Goal: Task Accomplishment & Management: Manage account settings

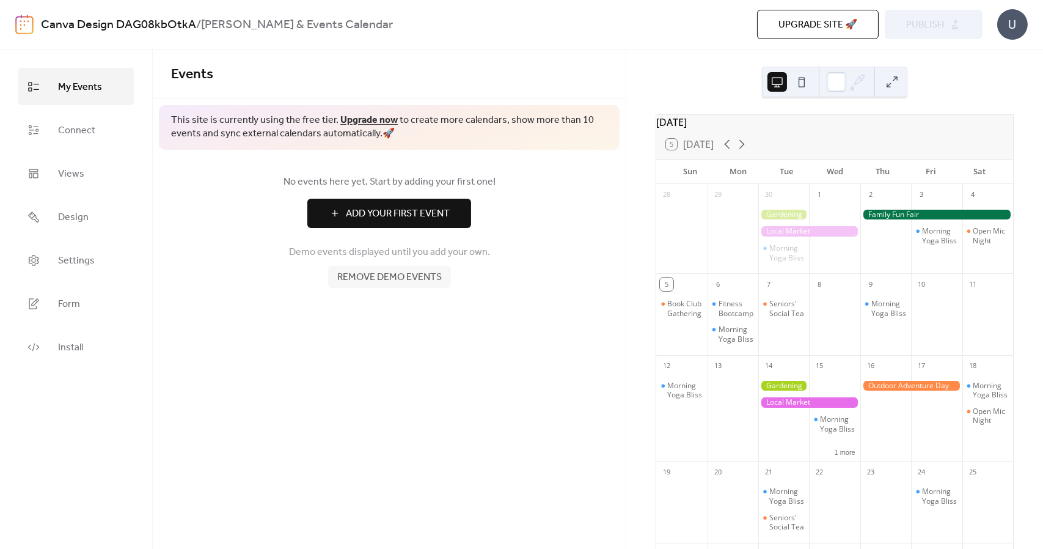
click at [444, 221] on span "Add Your First Event" at bounding box center [398, 214] width 104 height 15
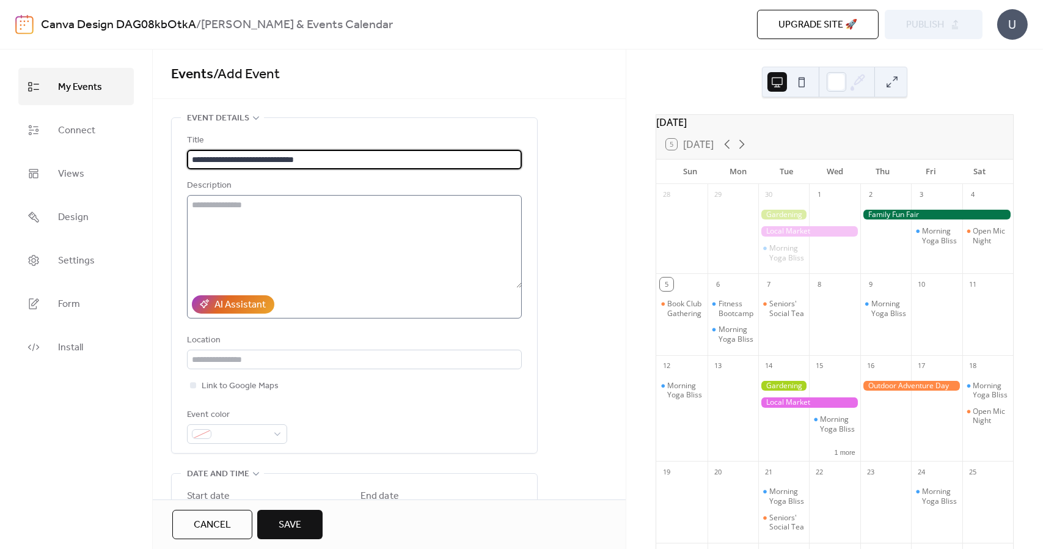
type input "**********"
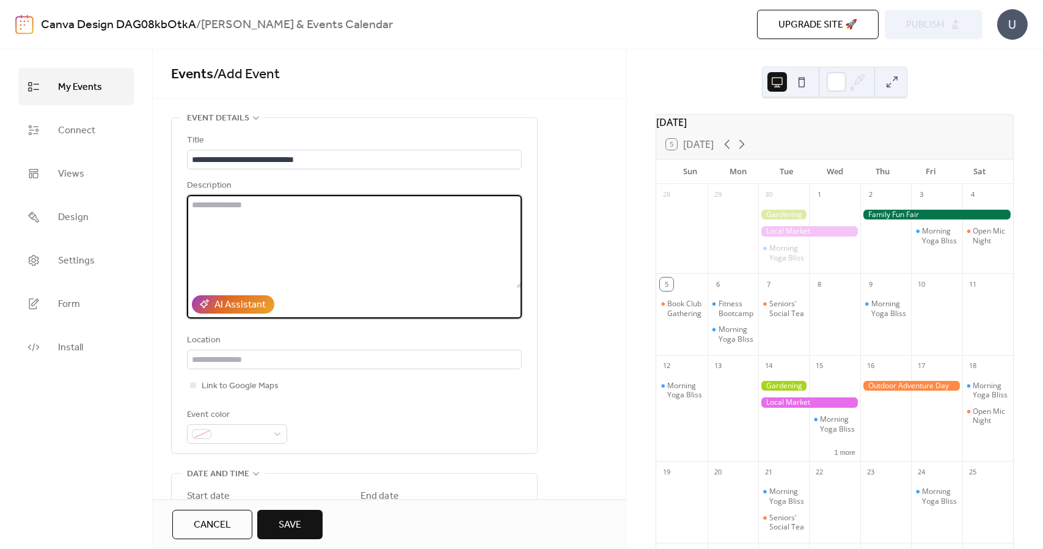
click at [306, 227] on textarea at bounding box center [354, 241] width 335 height 93
click at [381, 282] on textarea "**********" at bounding box center [354, 241] width 335 height 93
type textarea "**********"
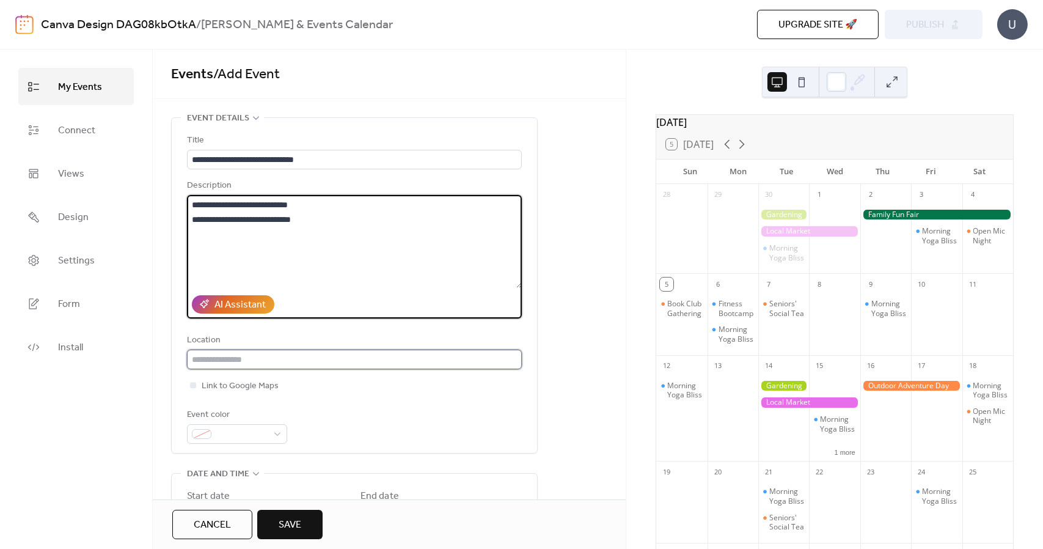
click at [306, 363] on input "text" at bounding box center [354, 360] width 335 height 20
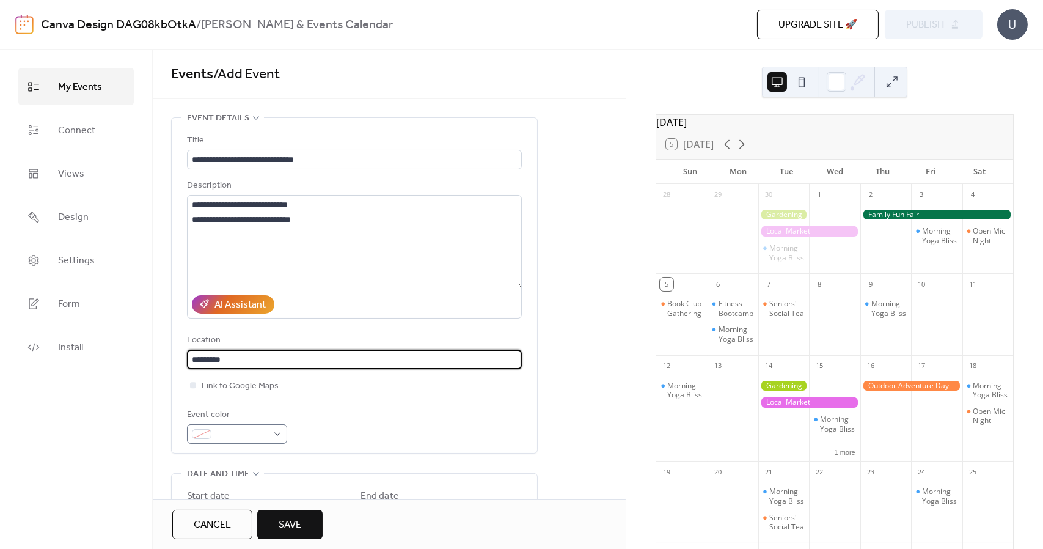
type input "*********"
click at [260, 431] on span at bounding box center [241, 434] width 51 height 15
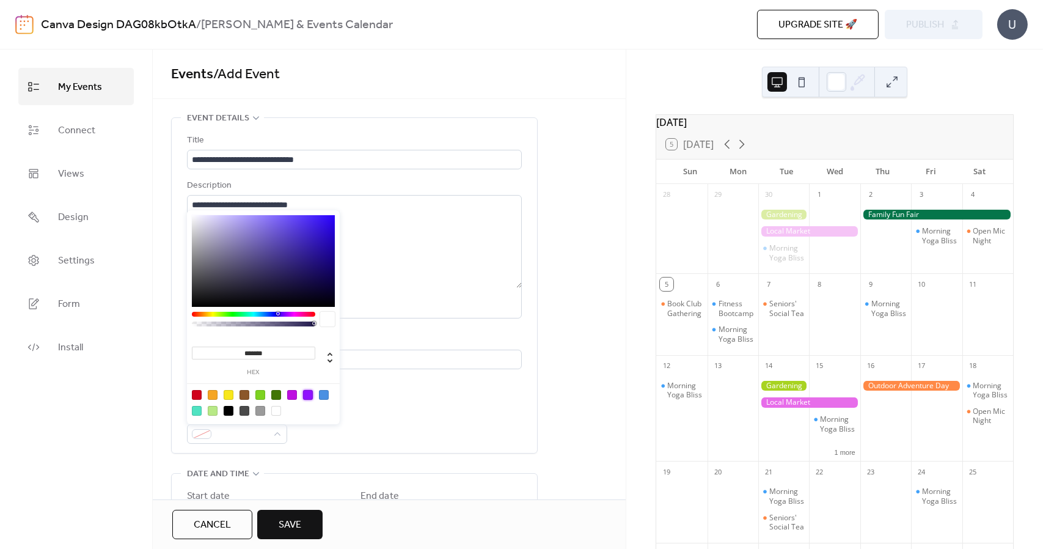
click at [310, 391] on div at bounding box center [308, 395] width 10 height 10
type input "*******"
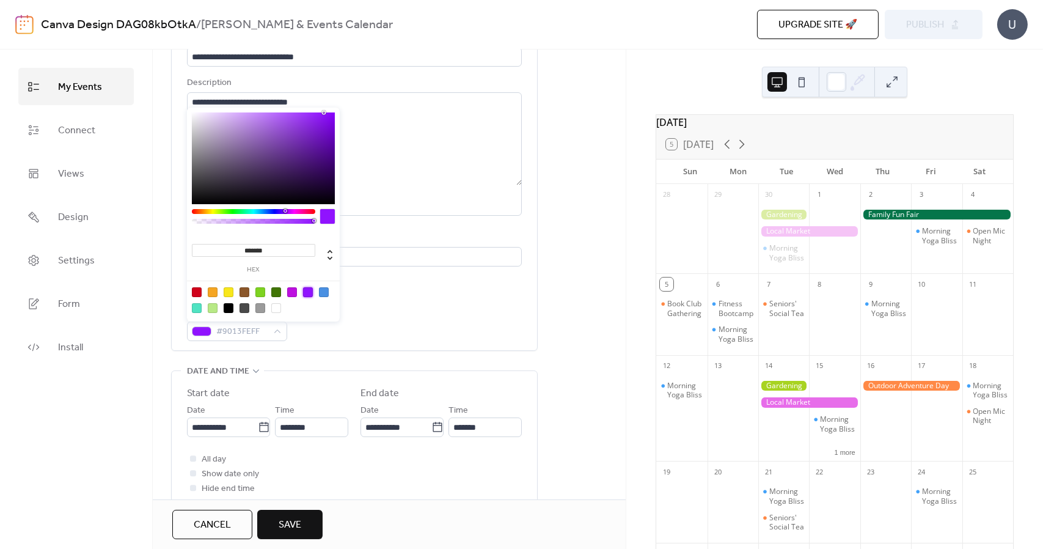
scroll to position [103, 0]
click at [328, 386] on label "Start date" at bounding box center [267, 393] width 161 height 15
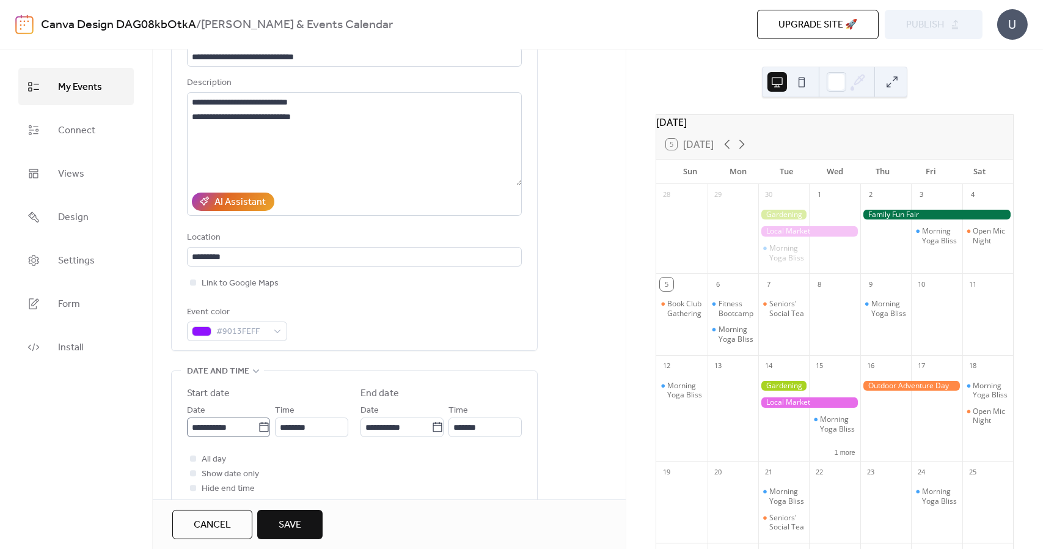
click at [261, 429] on icon at bounding box center [264, 427] width 12 height 12
click at [258, 429] on input "**********" at bounding box center [222, 427] width 71 height 20
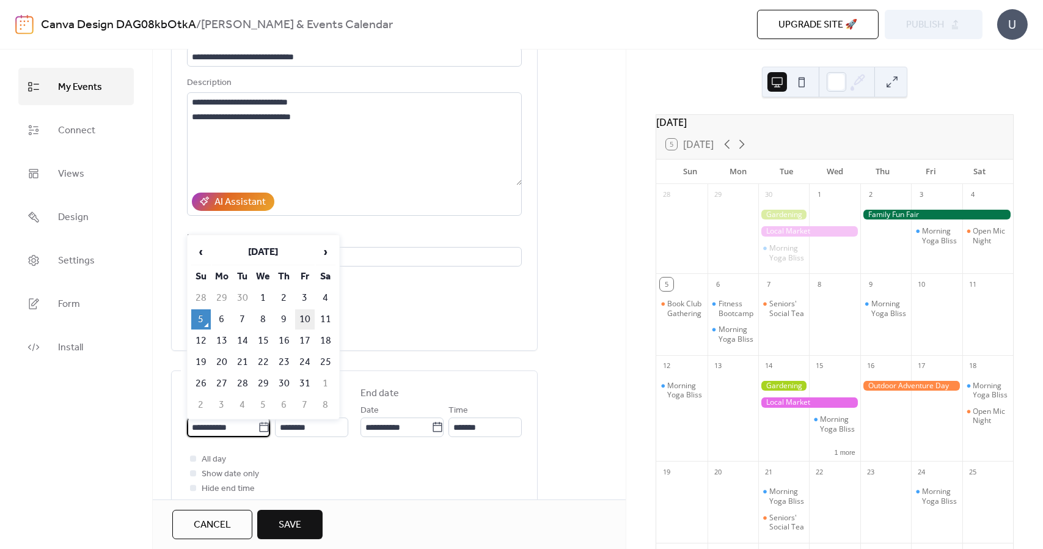
click at [309, 320] on td "10" at bounding box center [305, 319] width 20 height 20
type input "**********"
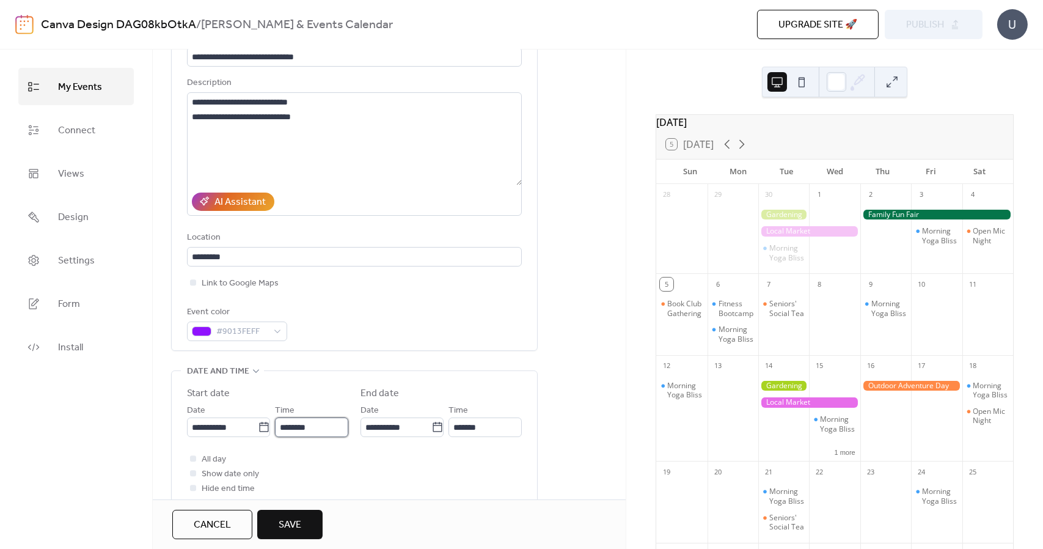
click at [314, 429] on input "********" at bounding box center [311, 427] width 73 height 20
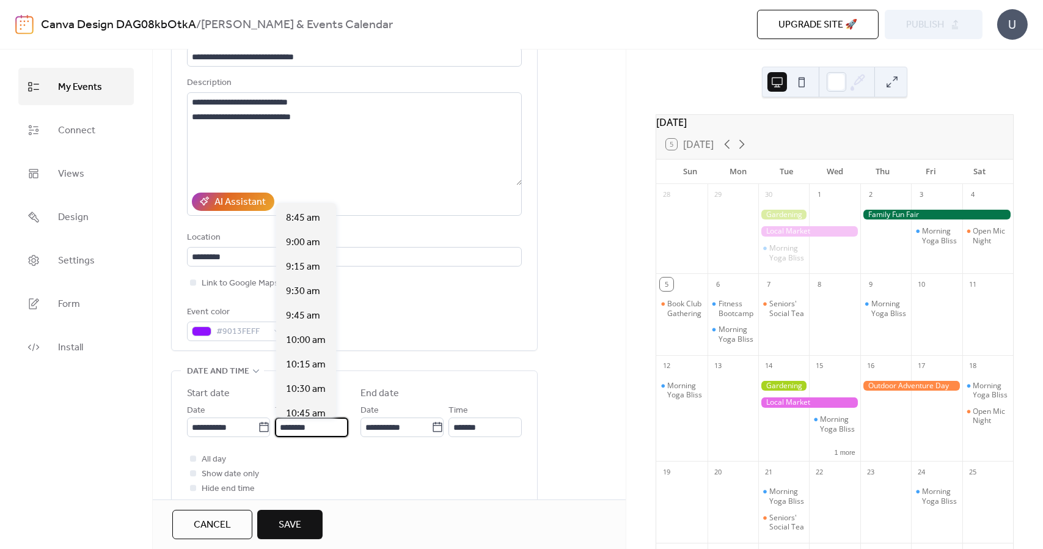
scroll to position [835, 0]
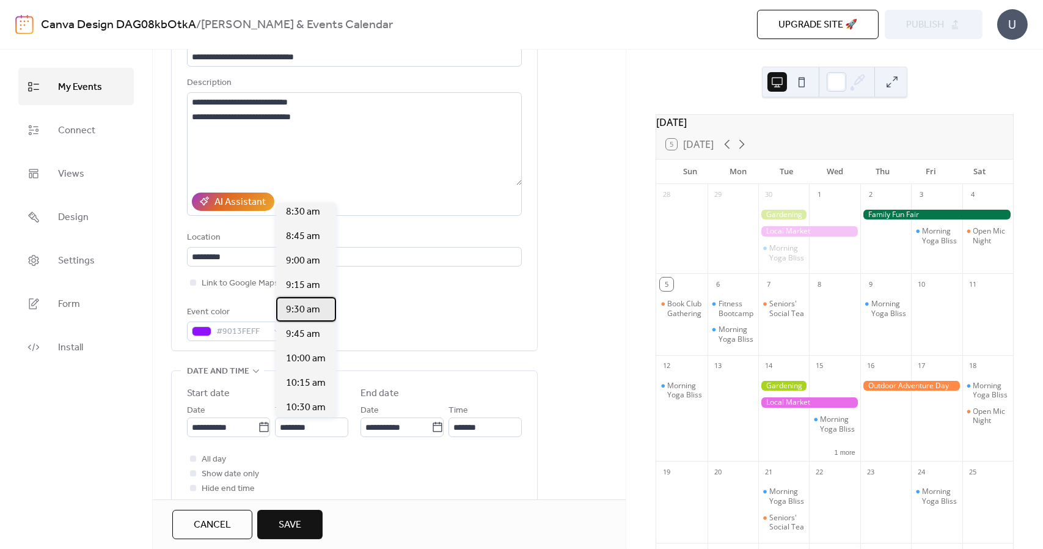
click at [306, 306] on span "9:30 am" at bounding box center [303, 310] width 34 height 15
type input "*******"
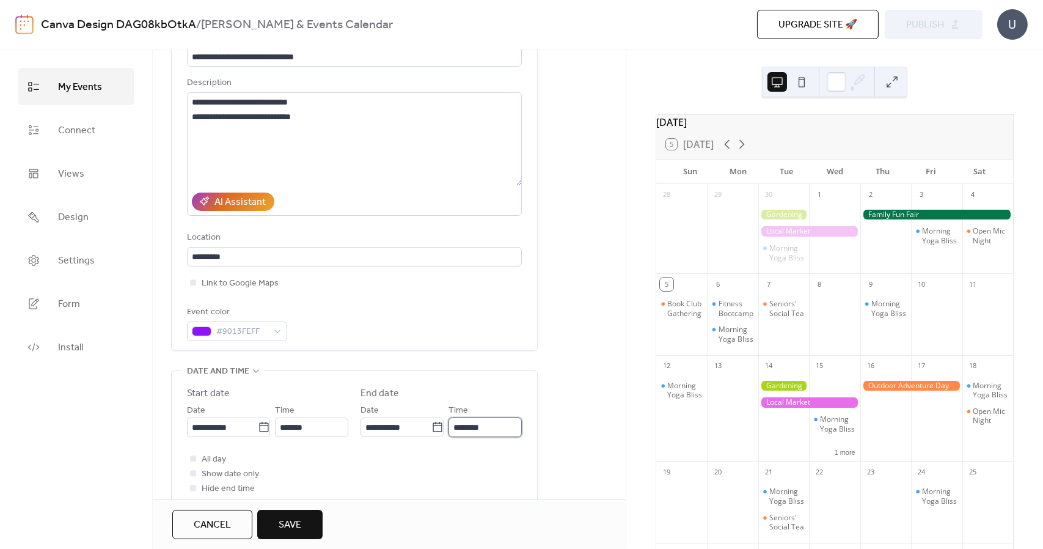
click at [488, 430] on input "********" at bounding box center [485, 427] width 73 height 20
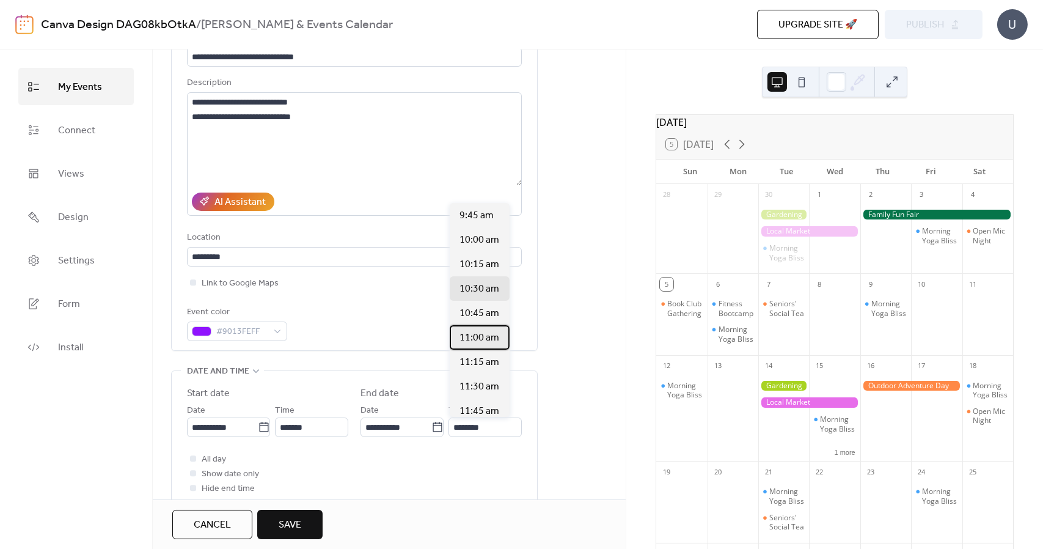
click at [472, 334] on span "11:00 am" at bounding box center [480, 338] width 40 height 15
type input "********"
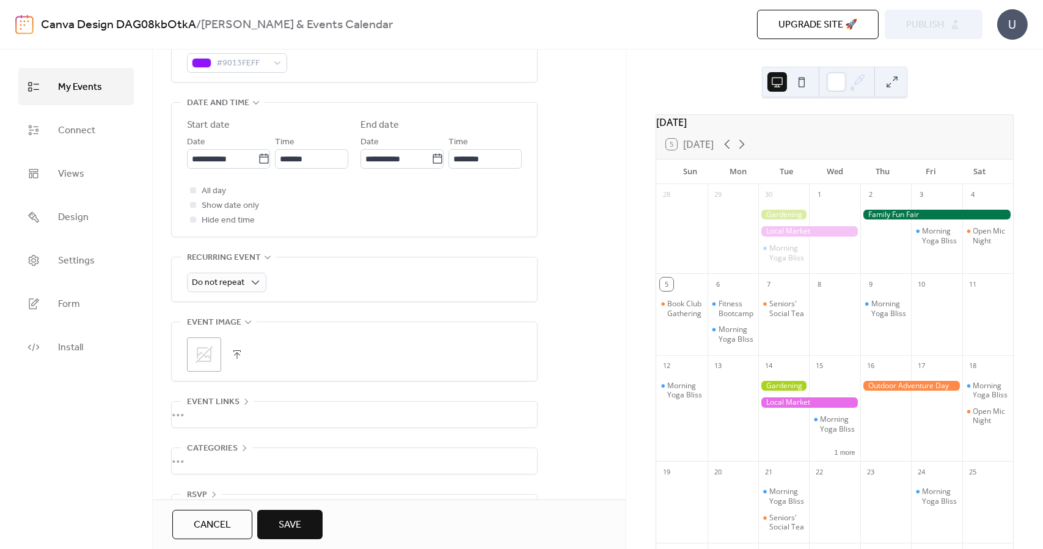
scroll to position [406, 0]
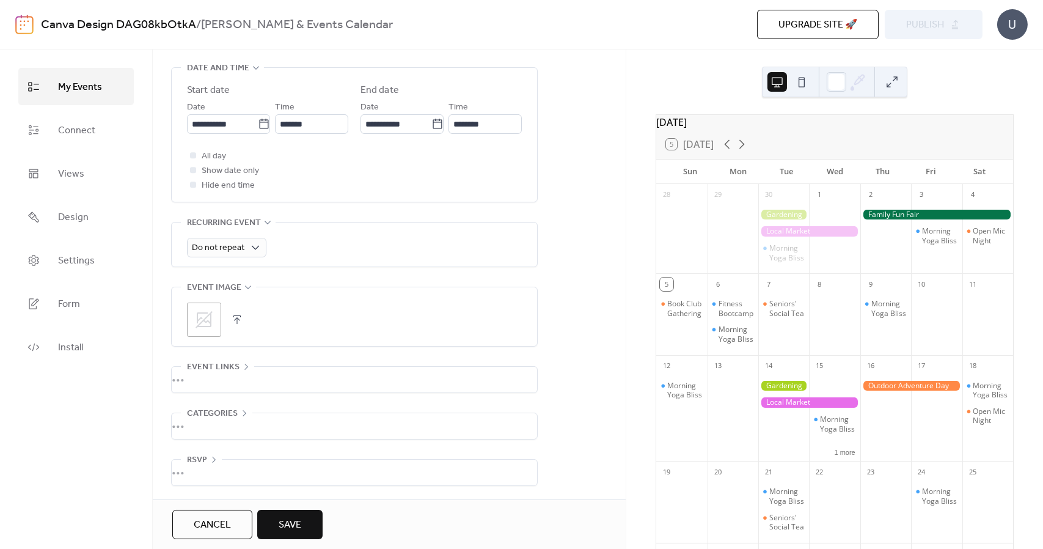
click at [205, 323] on icon at bounding box center [204, 320] width 20 height 20
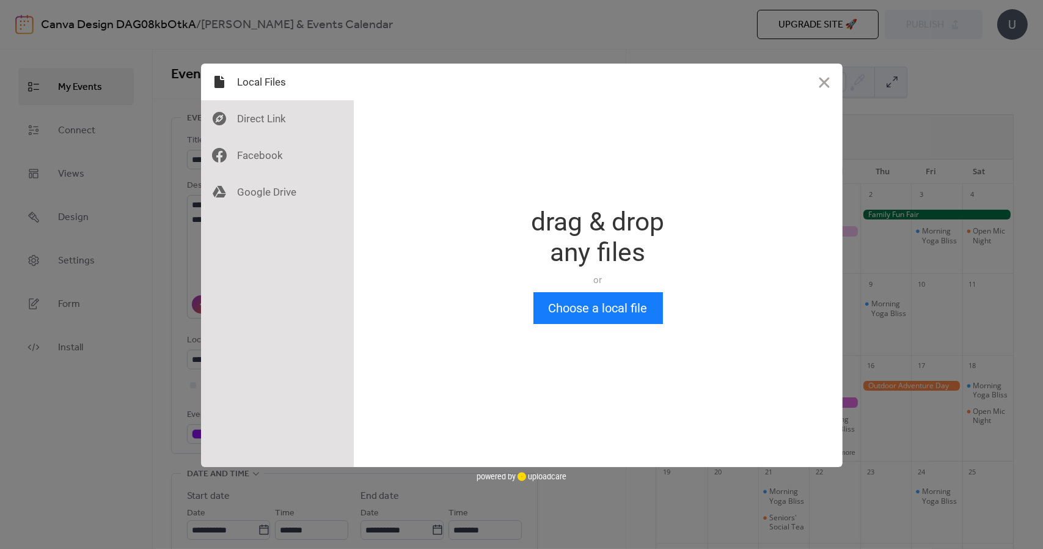
scroll to position [0, 0]
click at [820, 90] on button "Close" at bounding box center [824, 82] width 37 height 37
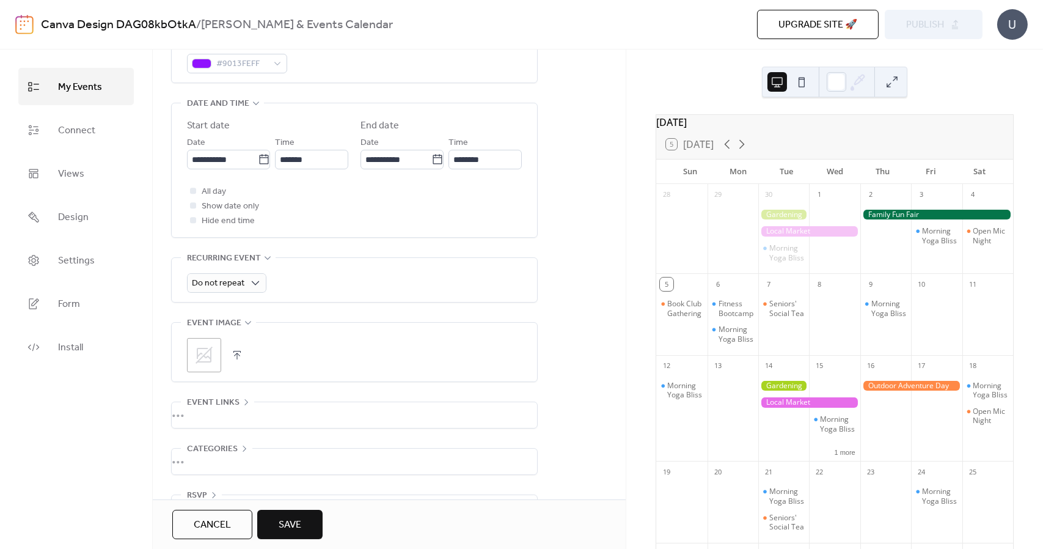
scroll to position [406, 0]
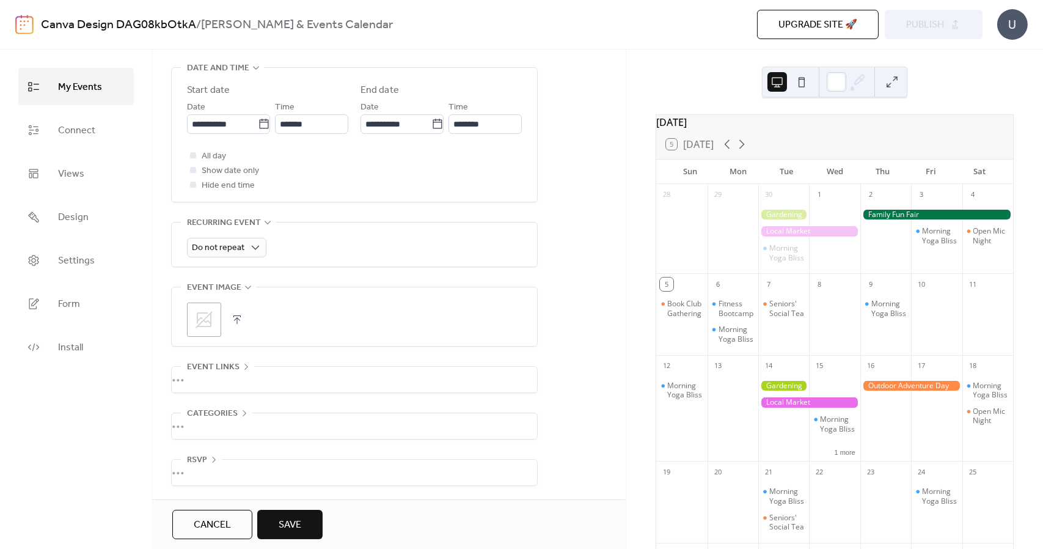
click at [213, 314] on icon at bounding box center [204, 320] width 20 height 20
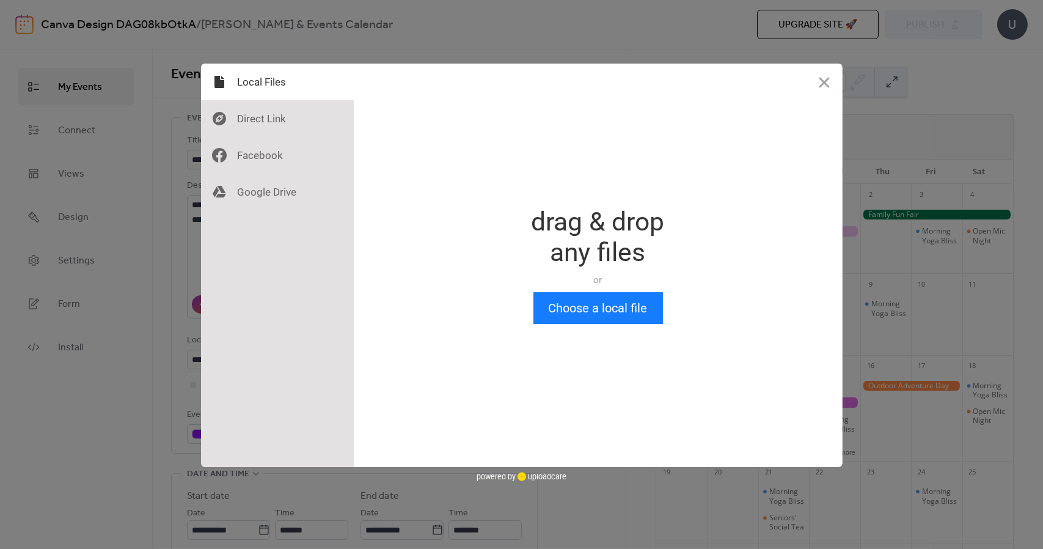
scroll to position [0, 0]
click at [269, 198] on div at bounding box center [277, 192] width 153 height 37
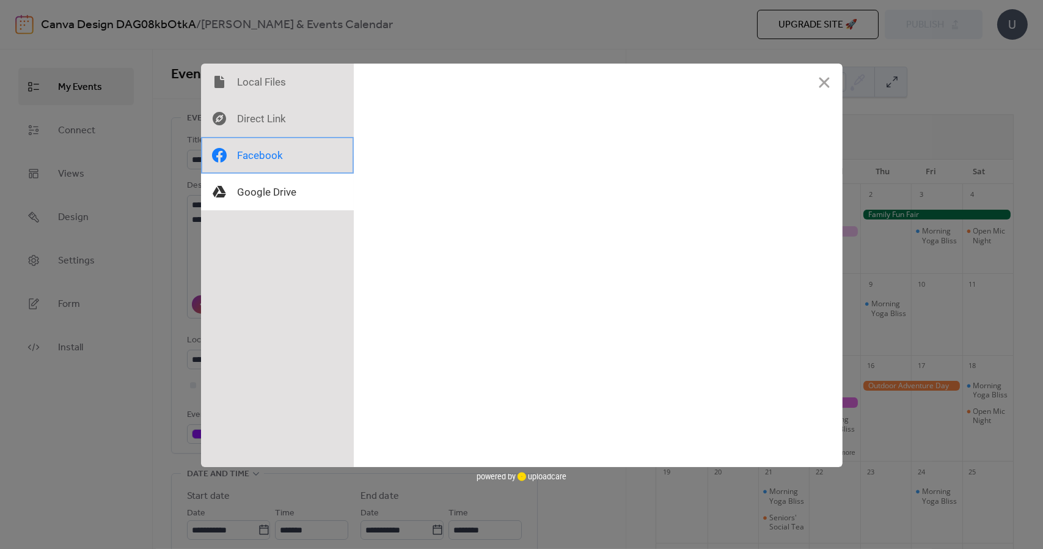
click at [268, 152] on div at bounding box center [277, 155] width 153 height 37
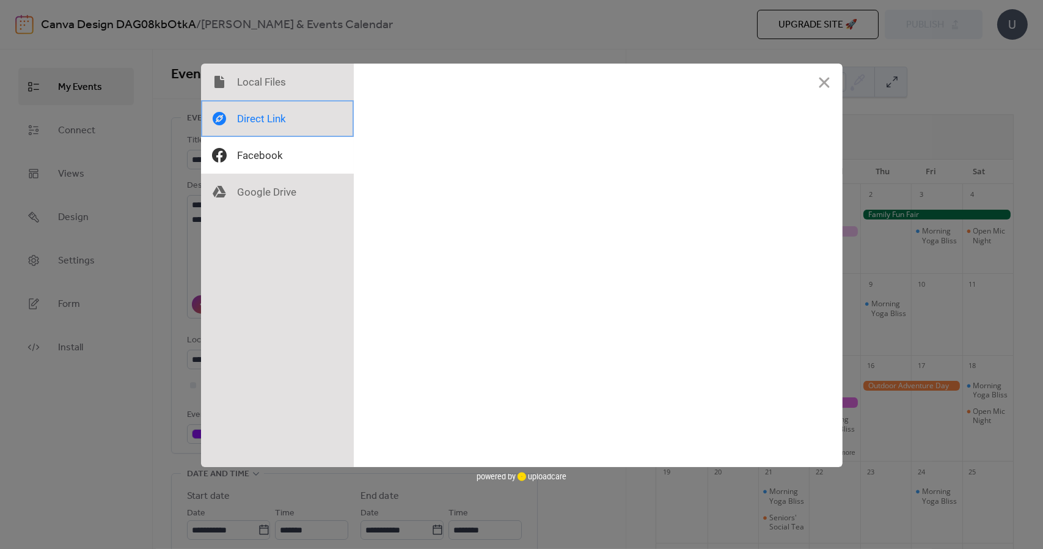
click at [273, 111] on div at bounding box center [277, 118] width 153 height 37
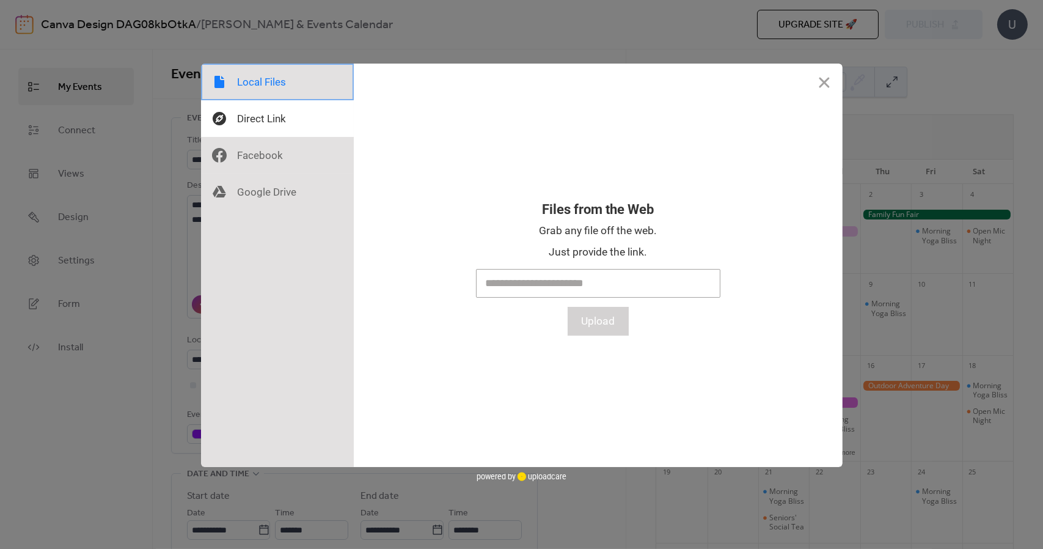
click at [275, 83] on div at bounding box center [277, 82] width 153 height 37
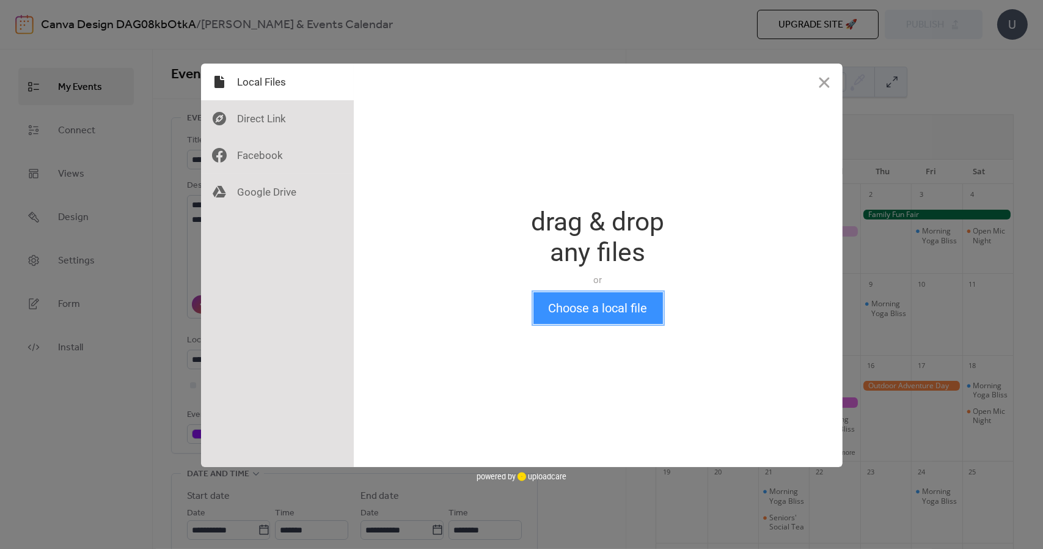
click at [585, 314] on button "Choose a local file" at bounding box center [599, 308] width 130 height 32
click at [829, 83] on button "Close" at bounding box center [824, 82] width 37 height 37
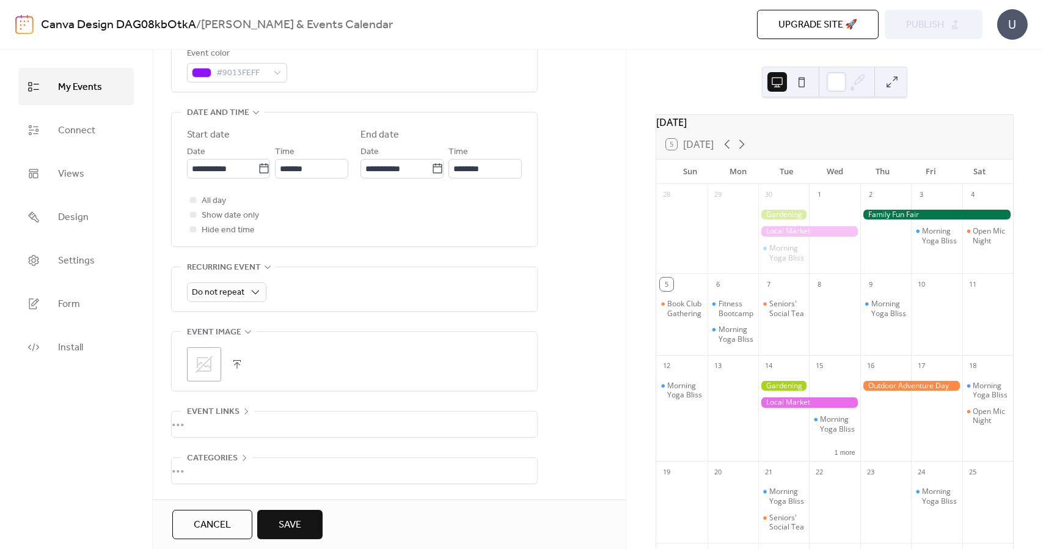
scroll to position [406, 0]
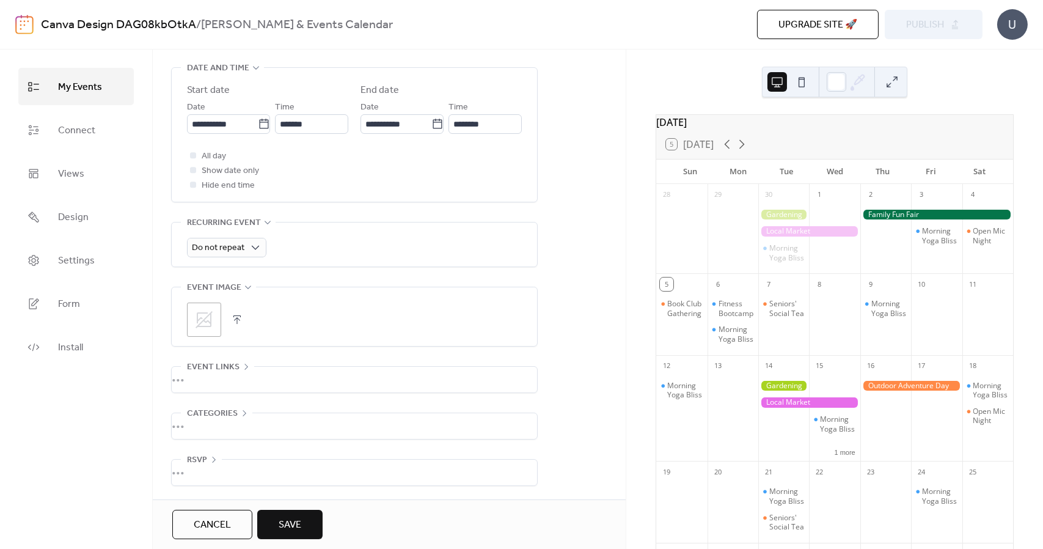
click at [292, 532] on span "Save" at bounding box center [290, 525] width 23 height 15
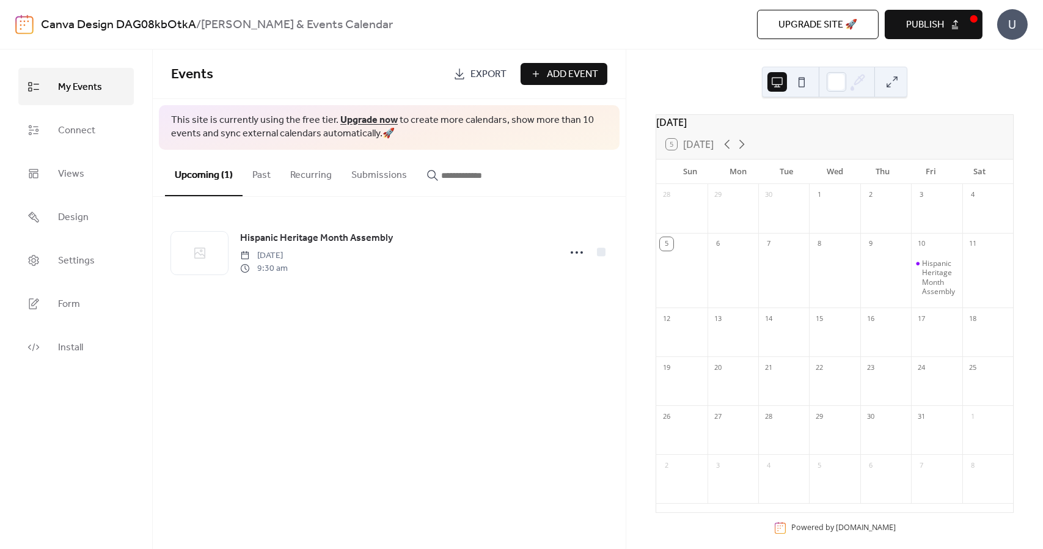
click at [1004, 24] on div "U" at bounding box center [1012, 24] width 31 height 31
click at [991, 54] on span "Account" at bounding box center [989, 55] width 36 height 15
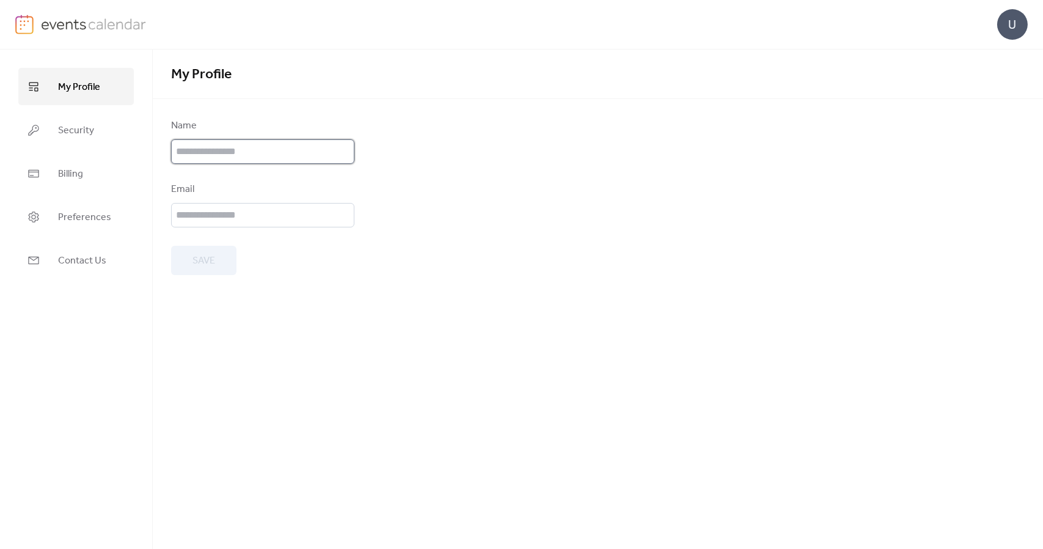
click at [347, 150] on input "text" at bounding box center [262, 151] width 183 height 24
type input "**********"
click at [278, 214] on input "email" at bounding box center [262, 215] width 183 height 24
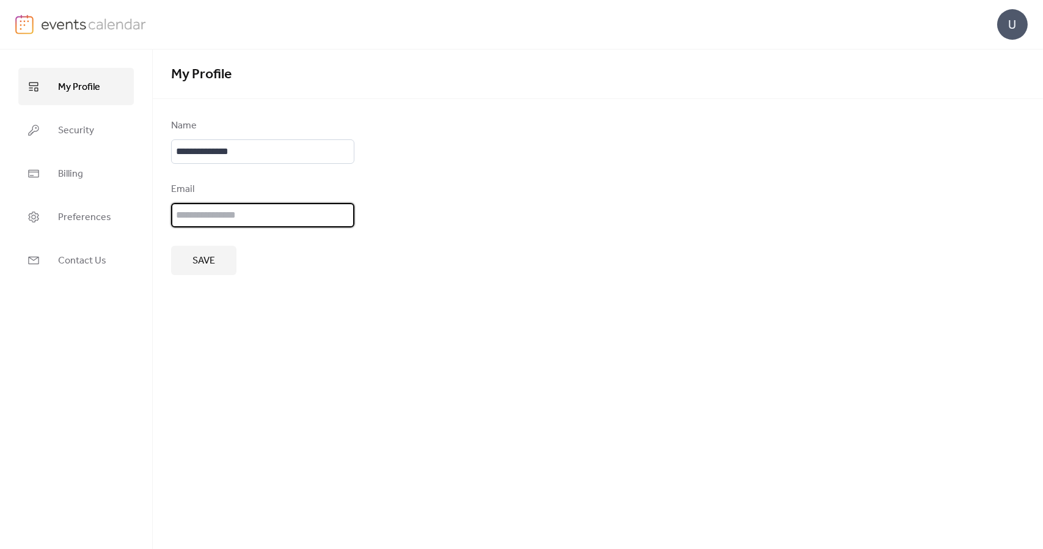
type input "**********"
click at [212, 268] on span "Save" at bounding box center [204, 261] width 23 height 15
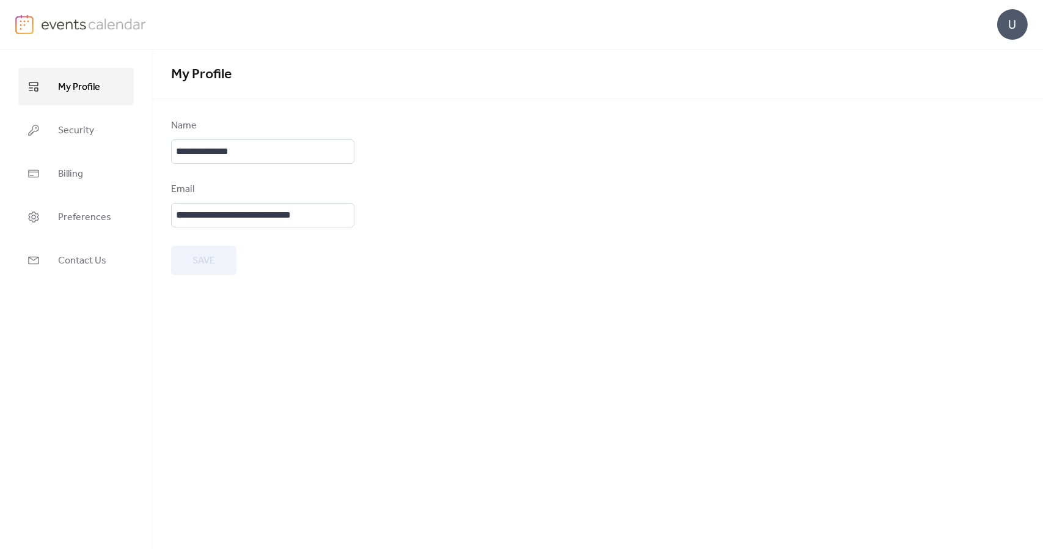
click at [212, 268] on div "Save" at bounding box center [262, 260] width 183 height 29
click at [1015, 32] on div "U" at bounding box center [1012, 24] width 31 height 31
click at [898, 54] on div "My Profile" at bounding box center [598, 75] width 891 height 50
click at [70, 21] on img at bounding box center [94, 24] width 106 height 18
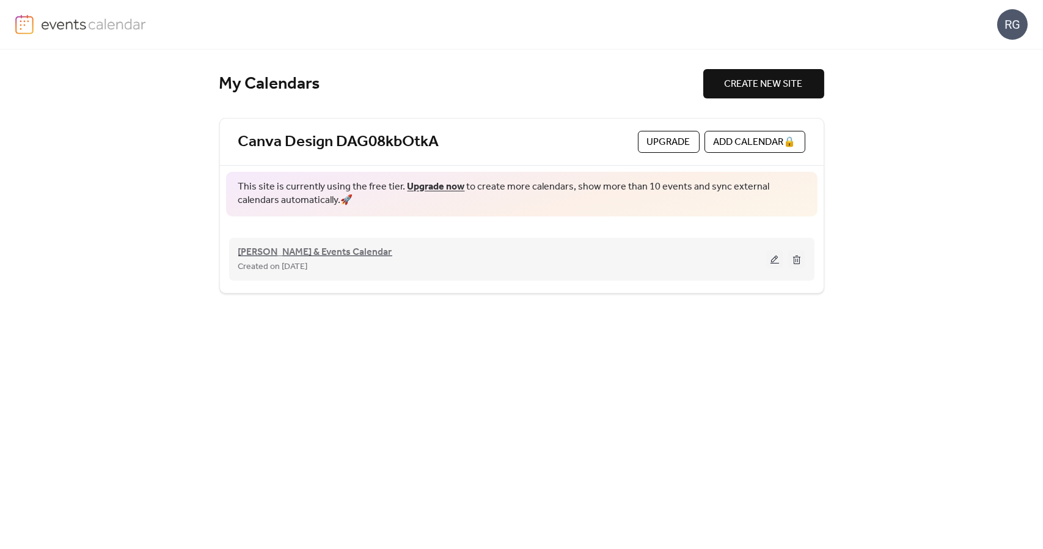
click at [303, 250] on span "[PERSON_NAME] & Events Calendar" at bounding box center [315, 252] width 154 height 15
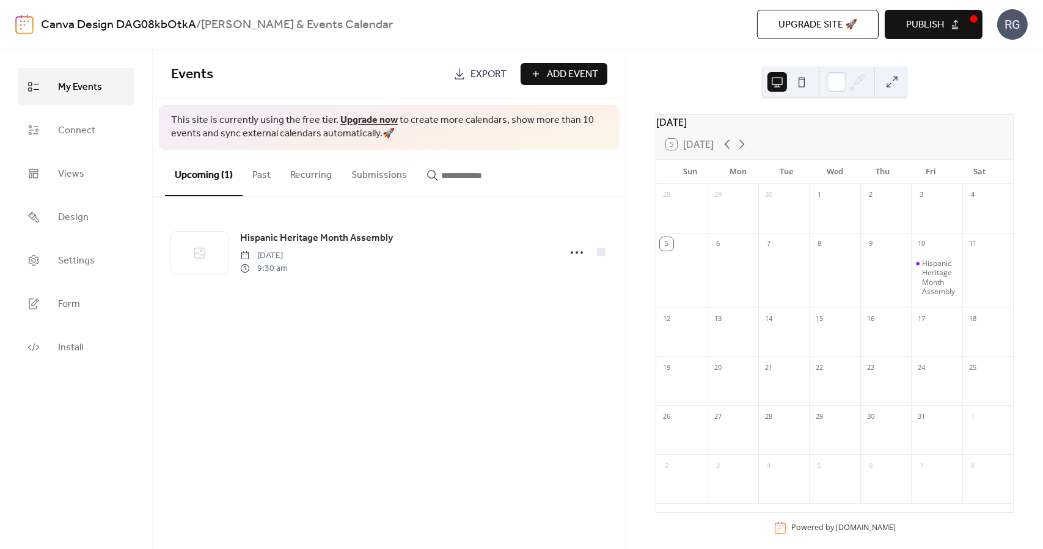
click at [249, 179] on button "Past" at bounding box center [262, 172] width 38 height 45
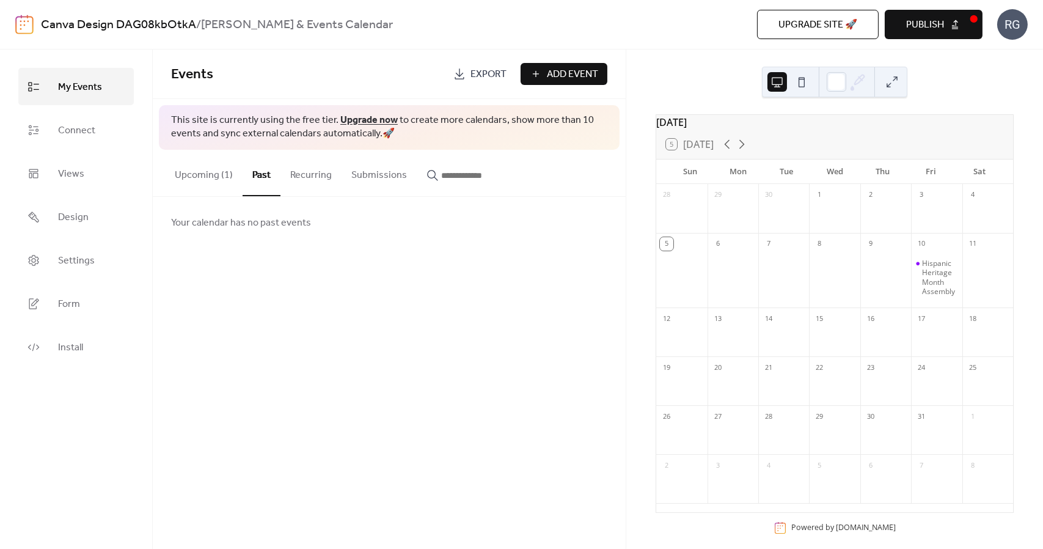
click at [379, 172] on button "Submissions" at bounding box center [379, 172] width 75 height 45
click at [90, 134] on span "Connect" at bounding box center [76, 130] width 37 height 19
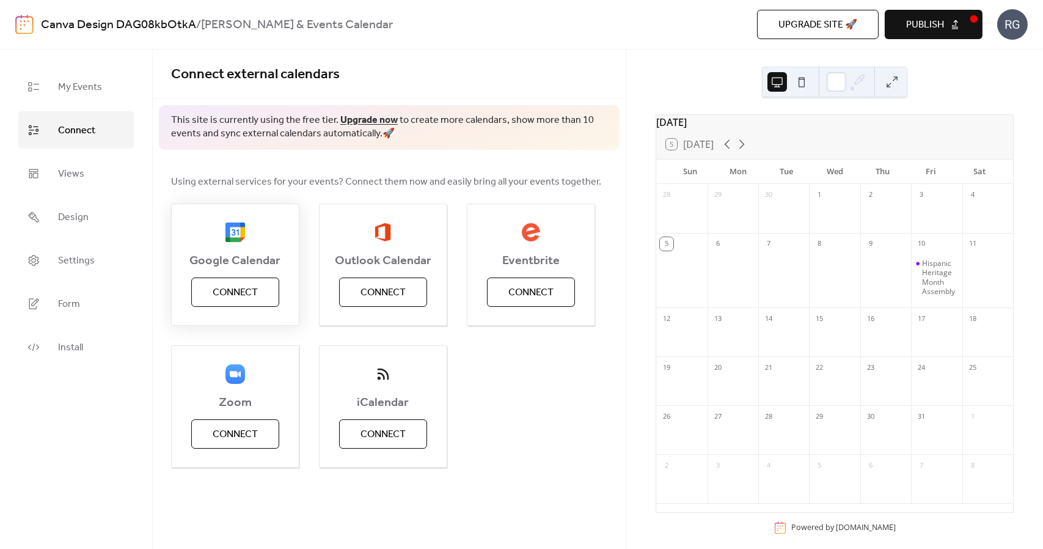
click at [257, 287] on span "Connect" at bounding box center [235, 292] width 45 height 15
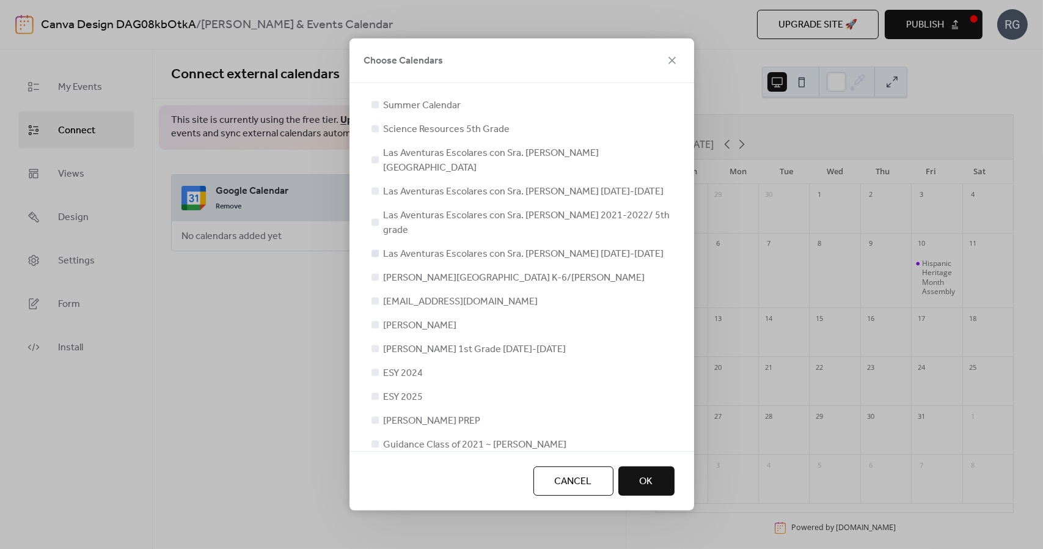
scroll to position [57, 0]
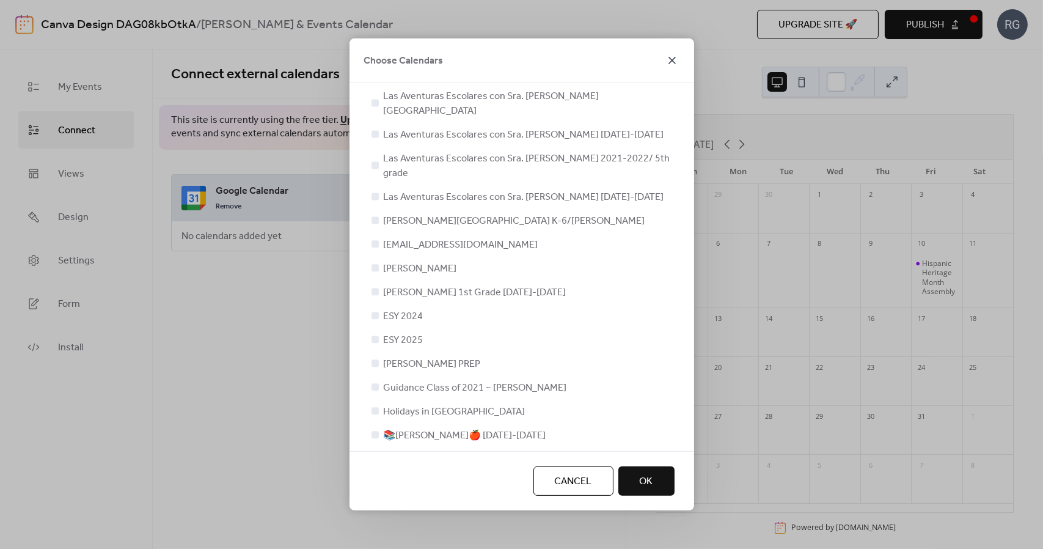
click at [669, 61] on icon at bounding box center [672, 60] width 15 height 15
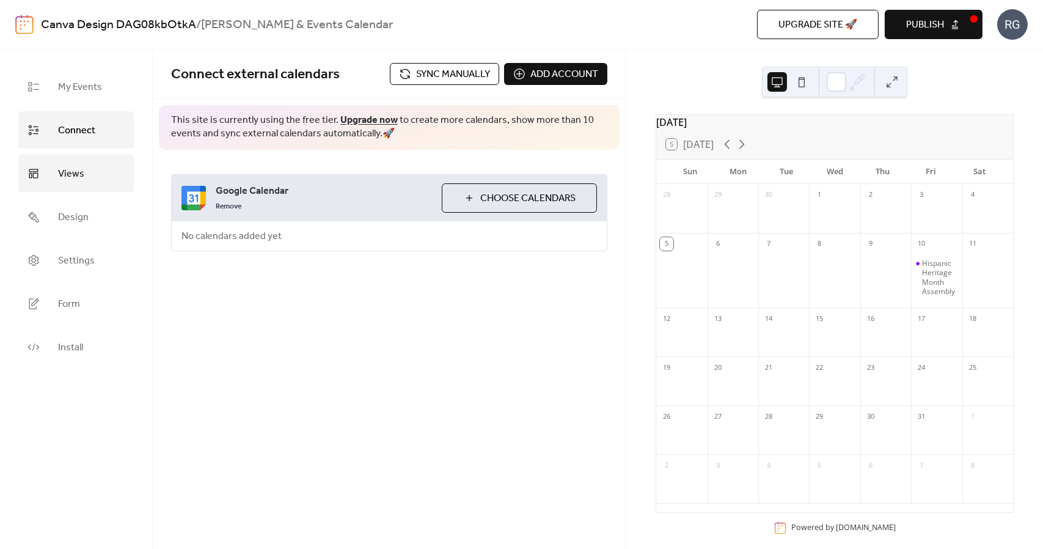
click at [72, 173] on span "Views" at bounding box center [71, 173] width 26 height 19
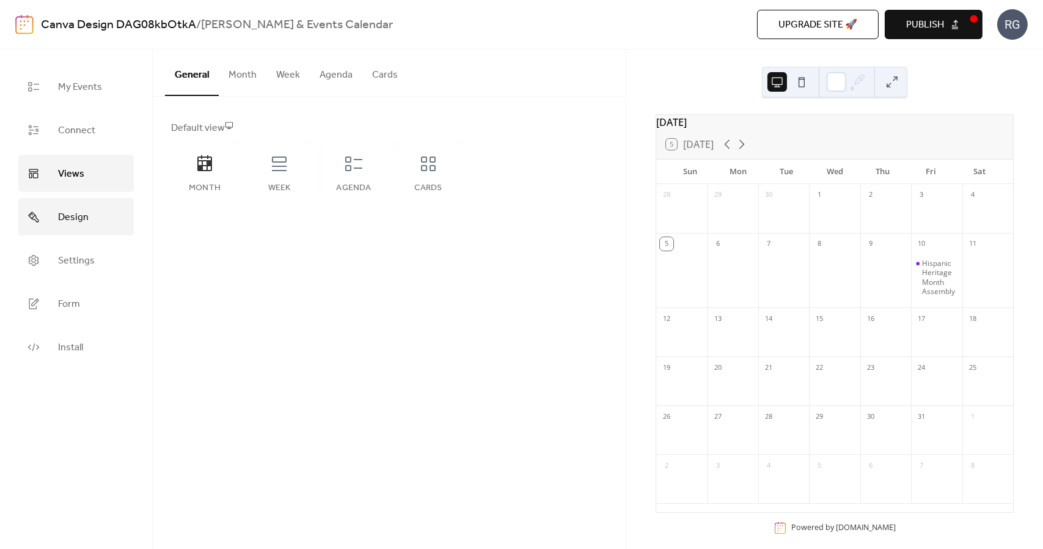
click at [77, 217] on span "Design" at bounding box center [73, 217] width 31 height 19
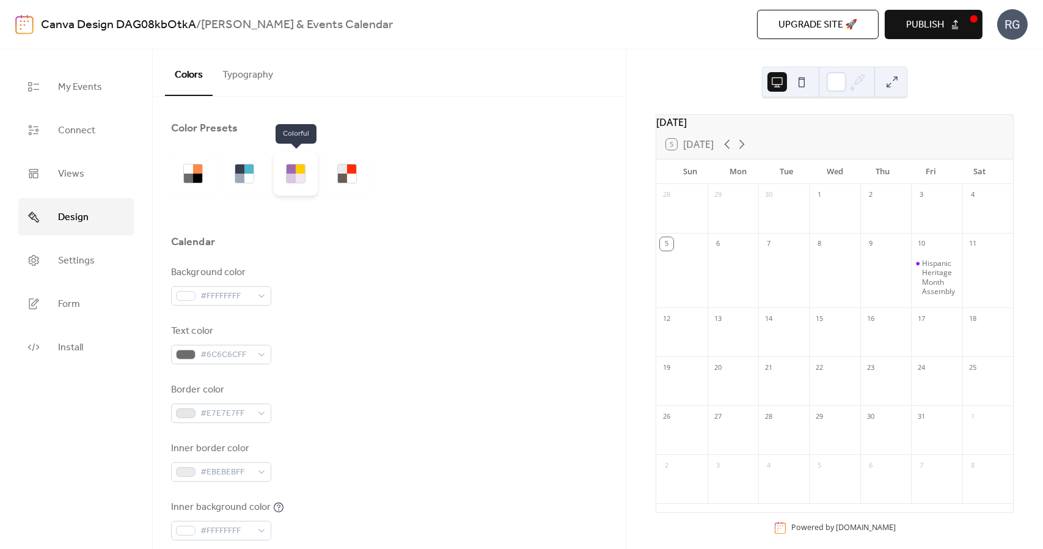
click at [293, 175] on div at bounding box center [291, 178] width 9 height 9
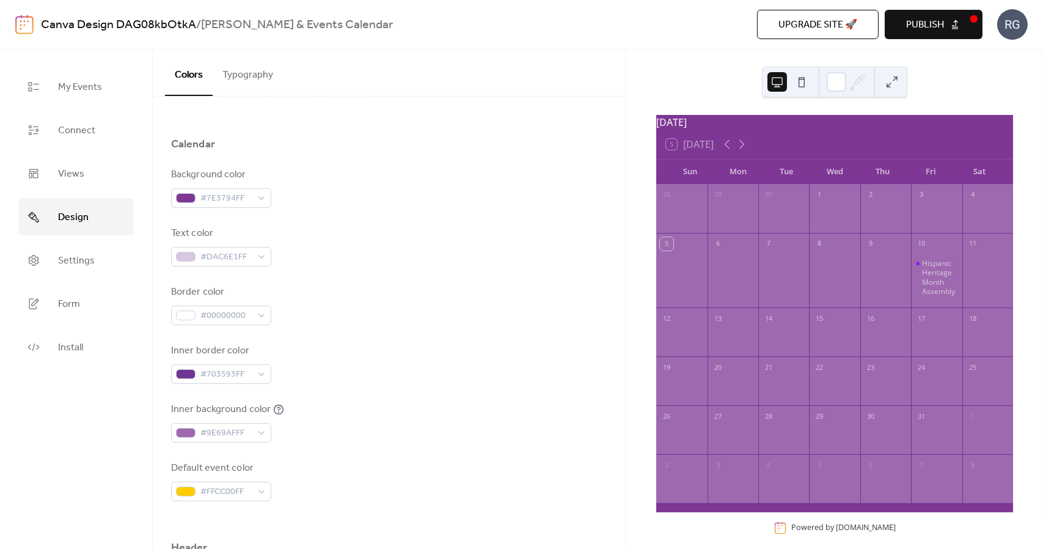
scroll to position [98, 0]
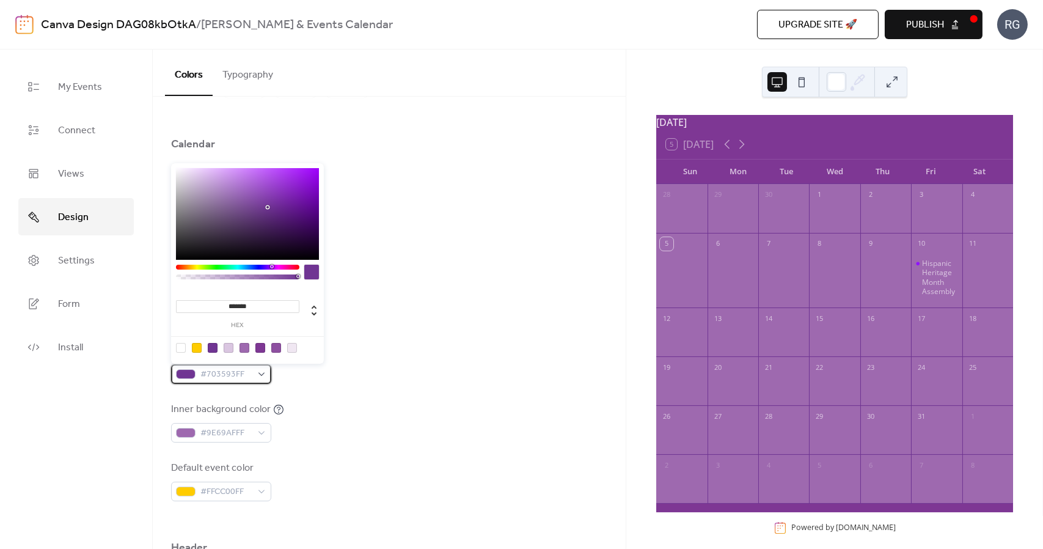
click at [234, 376] on span "#703593FF" at bounding box center [225, 374] width 51 height 15
click at [199, 345] on div at bounding box center [197, 348] width 10 height 10
type input "*******"
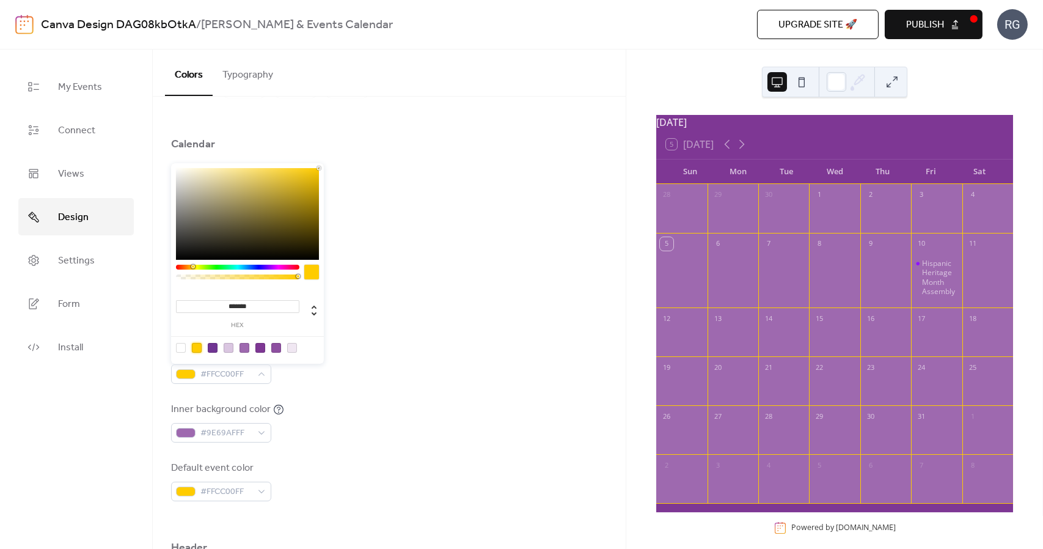
click at [313, 448] on div "Background color #7E3794FF Text color #DAC6E1FF Border color #00000000 Inner bo…" at bounding box center [389, 334] width 436 height 334
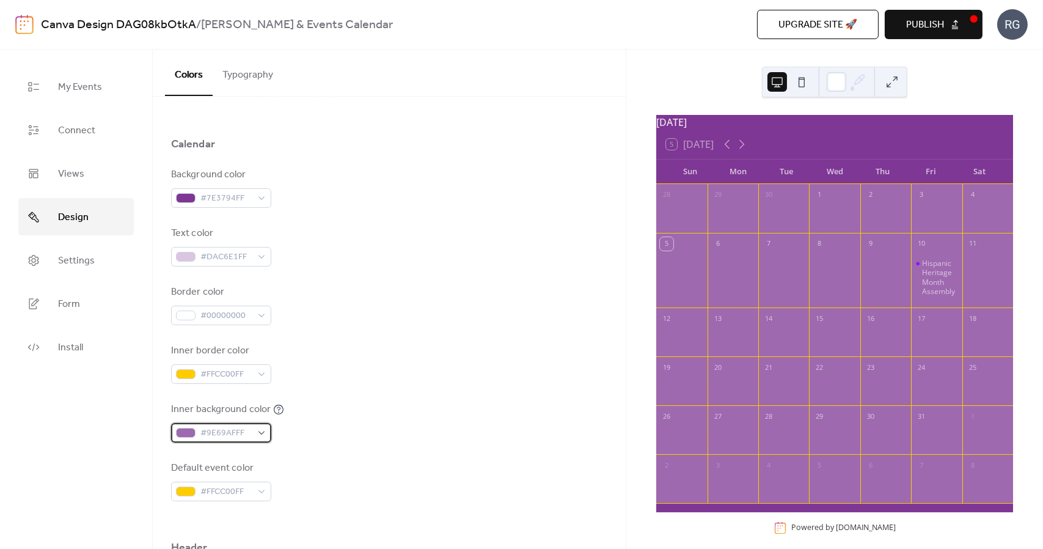
click at [265, 431] on div "#9E69AFFF" at bounding box center [221, 433] width 100 height 20
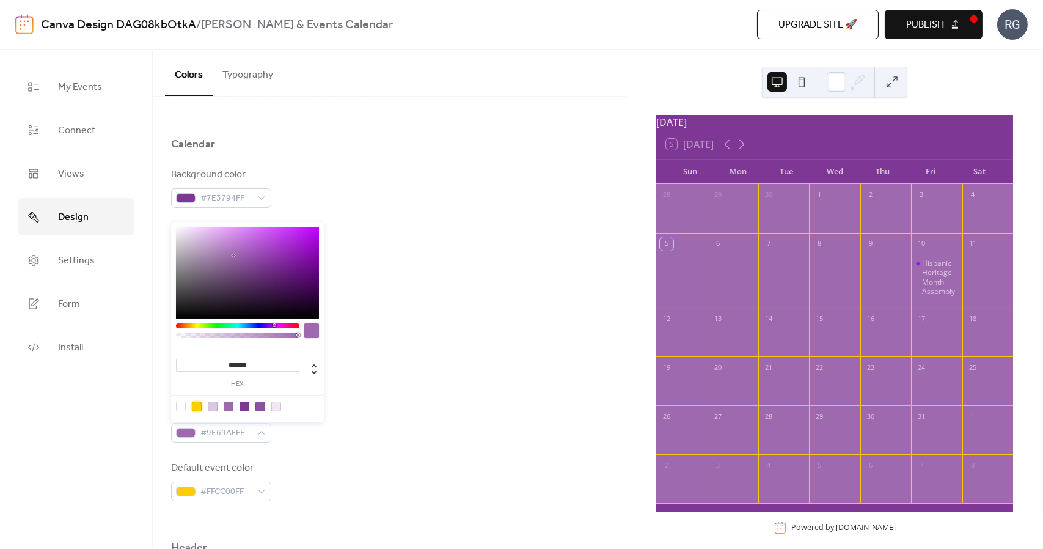
click at [198, 404] on div at bounding box center [197, 407] width 10 height 10
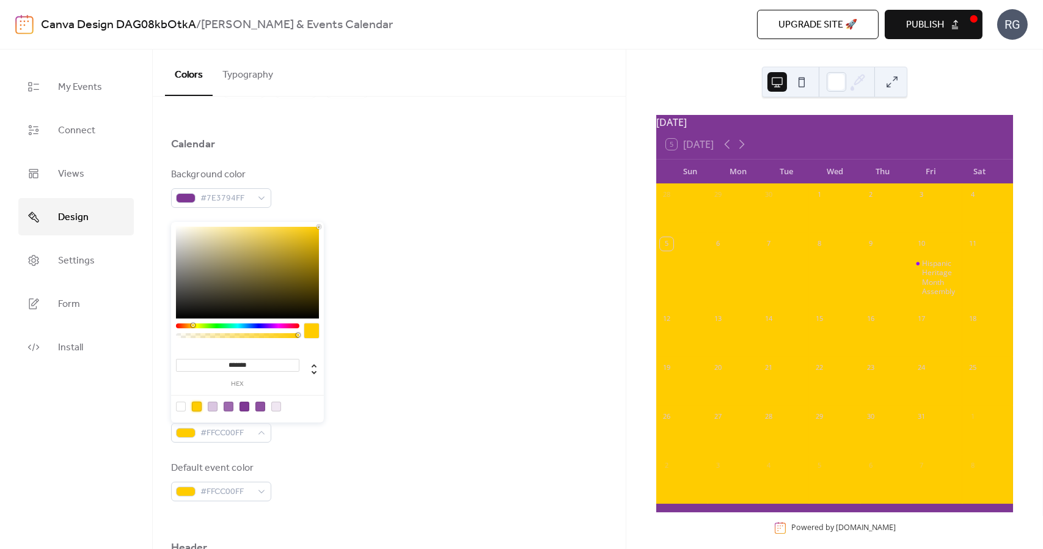
click at [198, 404] on div at bounding box center [197, 407] width 10 height 10
click at [244, 407] on div at bounding box center [245, 407] width 10 height 10
type input "*******"
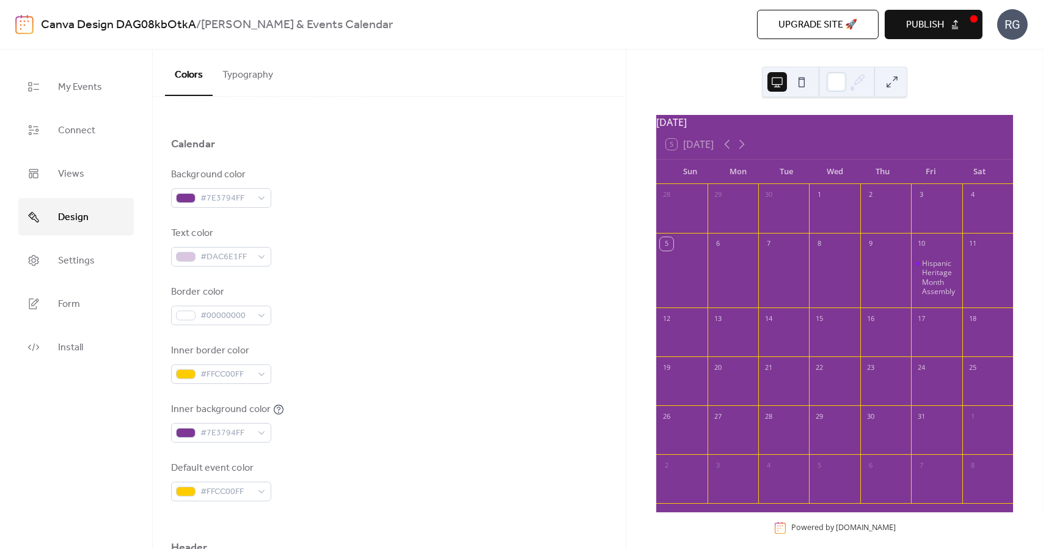
click at [340, 444] on div "Background color #7E3794FF Text color #DAC6E1FF Border color #00000000 Inner bo…" at bounding box center [389, 334] width 436 height 334
click at [259, 488] on div "#FFCC00FF" at bounding box center [221, 492] width 100 height 20
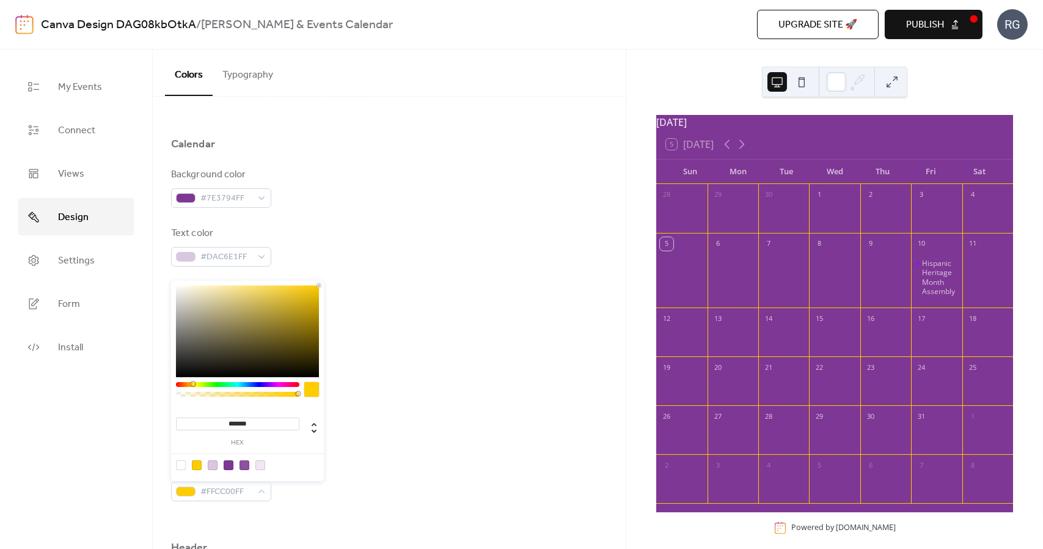
click at [357, 474] on div "Default event color #FFCC00FF" at bounding box center [389, 481] width 436 height 40
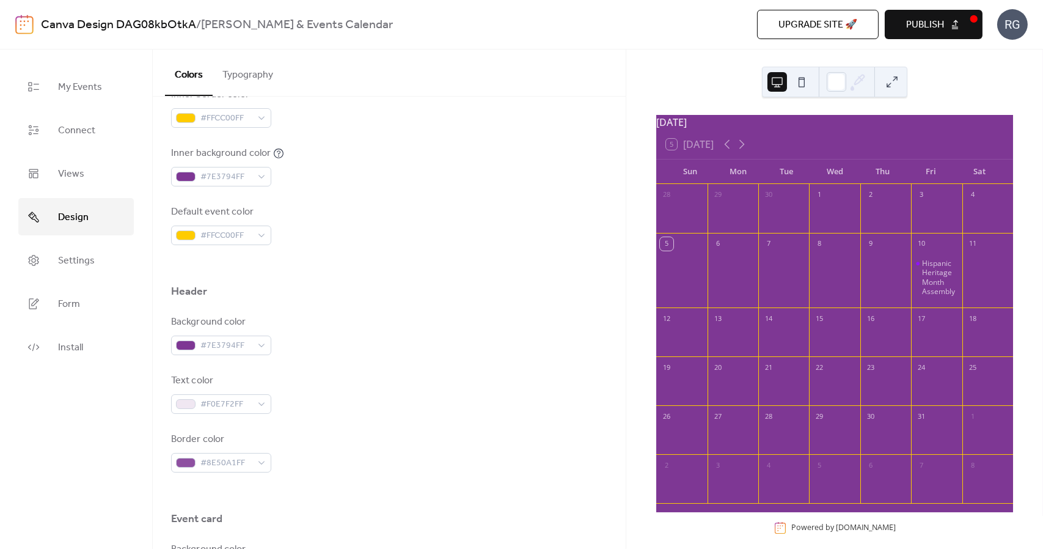
scroll to position [354, 0]
click at [264, 345] on div "#7E3794FF" at bounding box center [221, 345] width 100 height 20
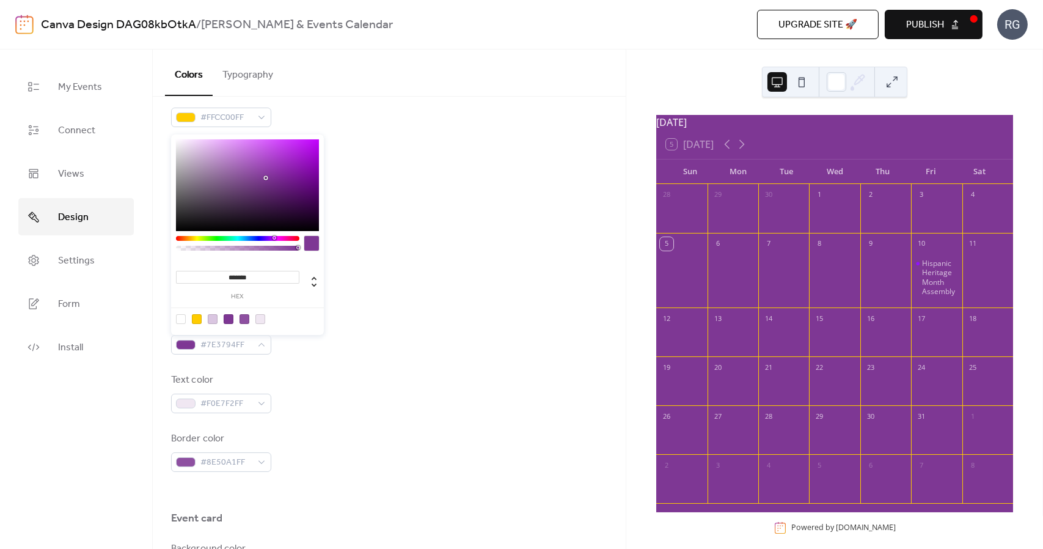
click at [183, 317] on div at bounding box center [181, 319] width 10 height 10
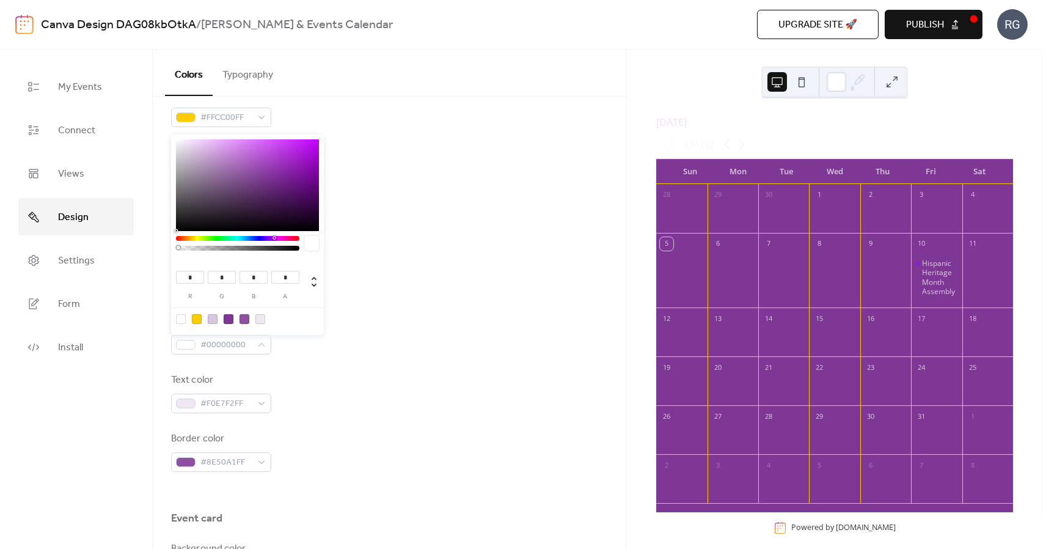
click at [183, 317] on div at bounding box center [181, 319] width 10 height 10
click at [245, 318] on div at bounding box center [245, 319] width 10 height 10
type input "***"
type input "**"
type input "***"
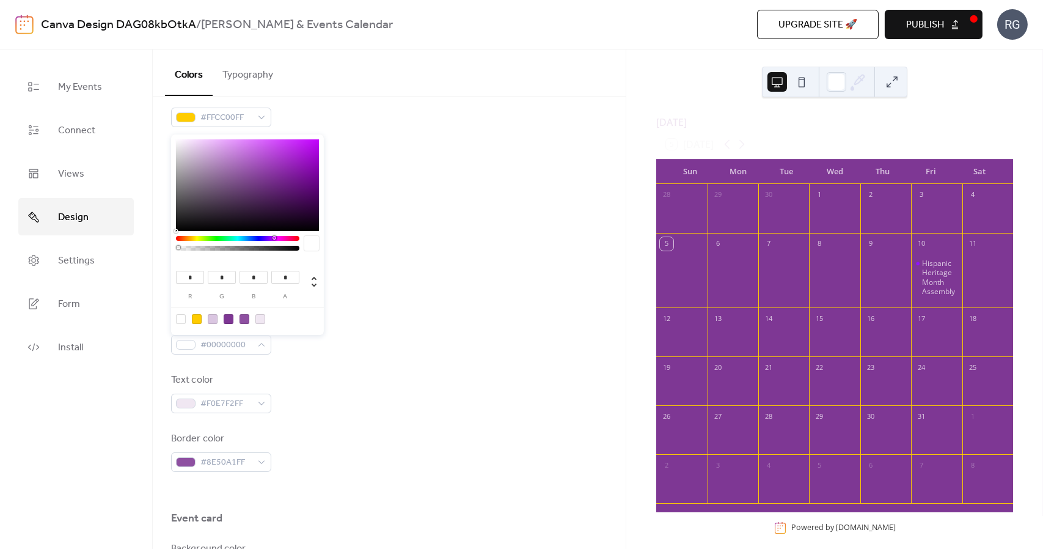
type input "*"
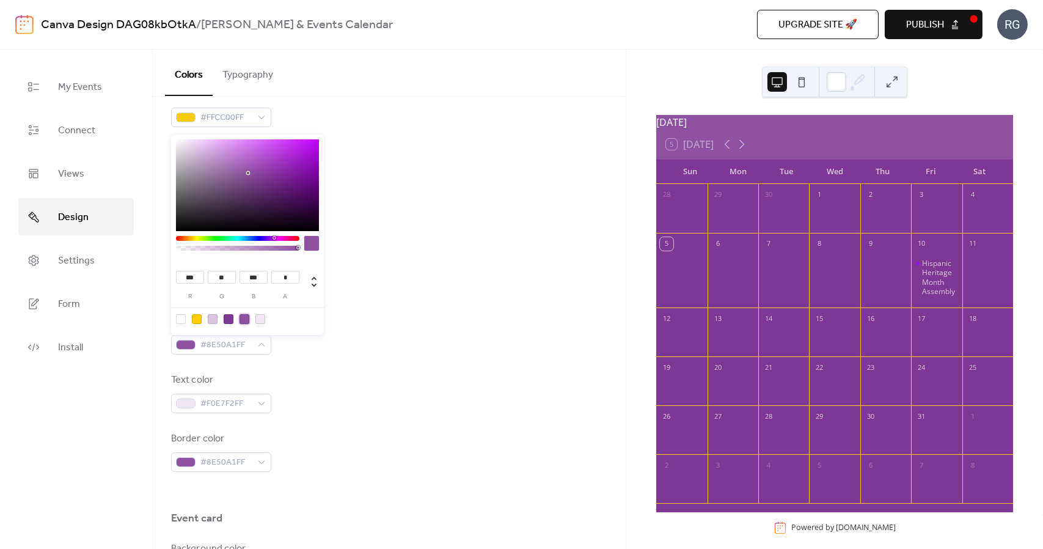
click at [318, 392] on div "Text color #F0E7F2FF" at bounding box center [389, 393] width 436 height 40
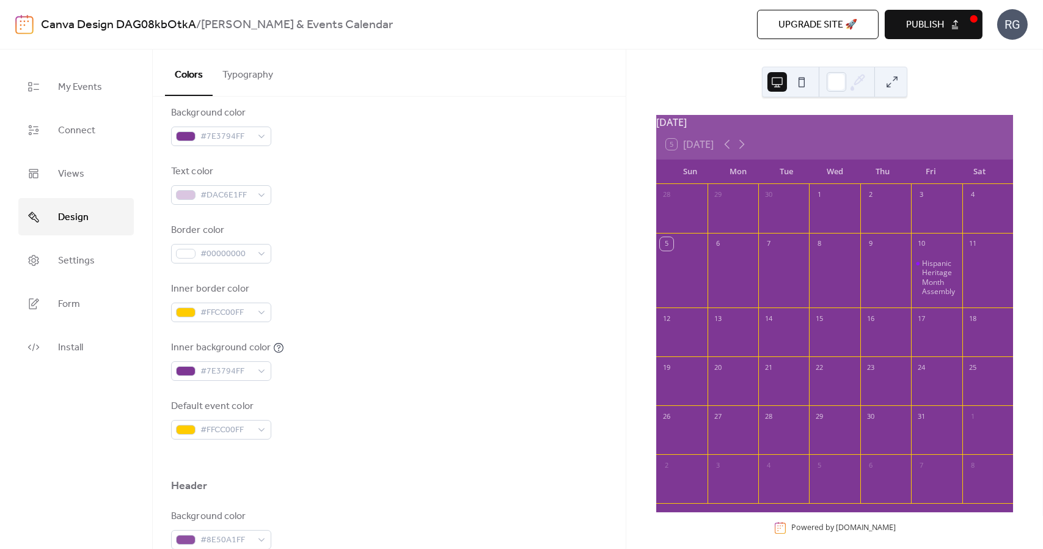
scroll to position [0, 0]
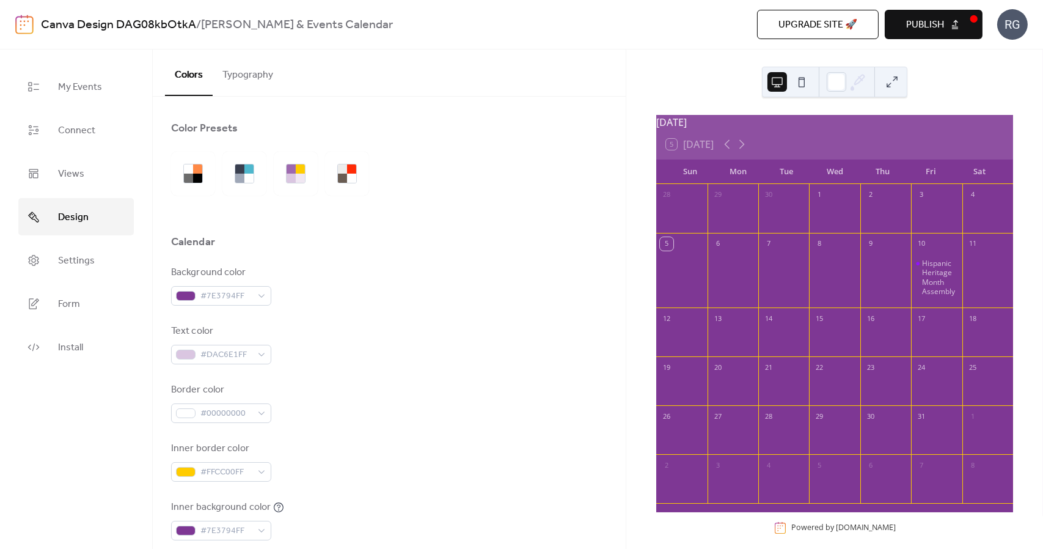
click at [251, 75] on button "Typography" at bounding box center [248, 72] width 70 height 45
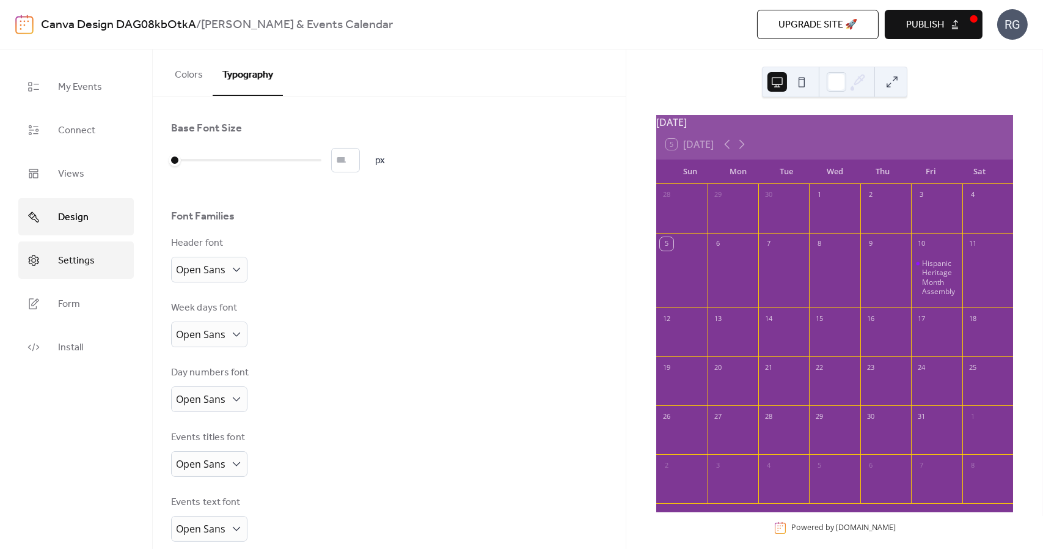
click at [54, 256] on link "Settings" at bounding box center [76, 259] width 116 height 37
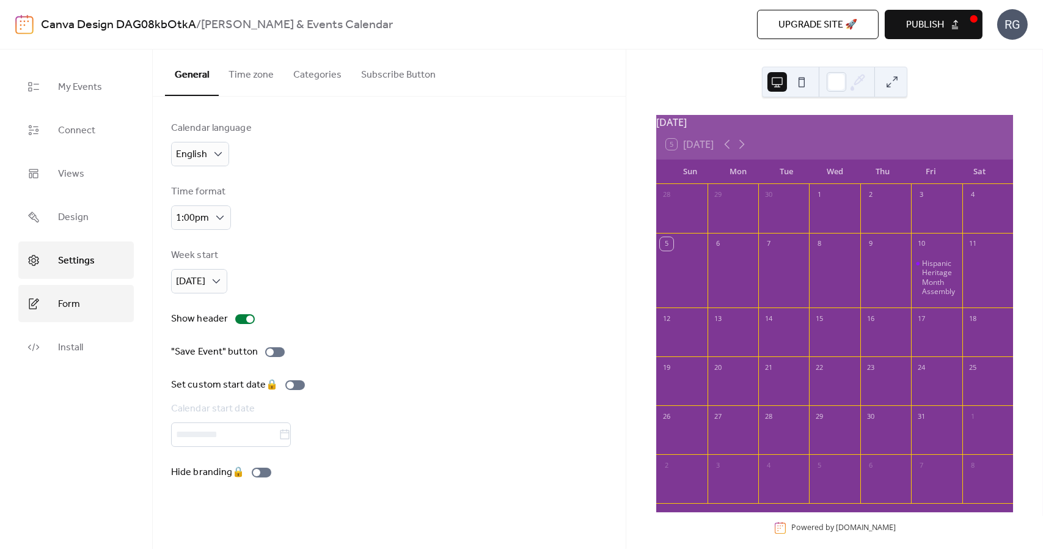
click at [78, 306] on span "Form" at bounding box center [69, 304] width 22 height 19
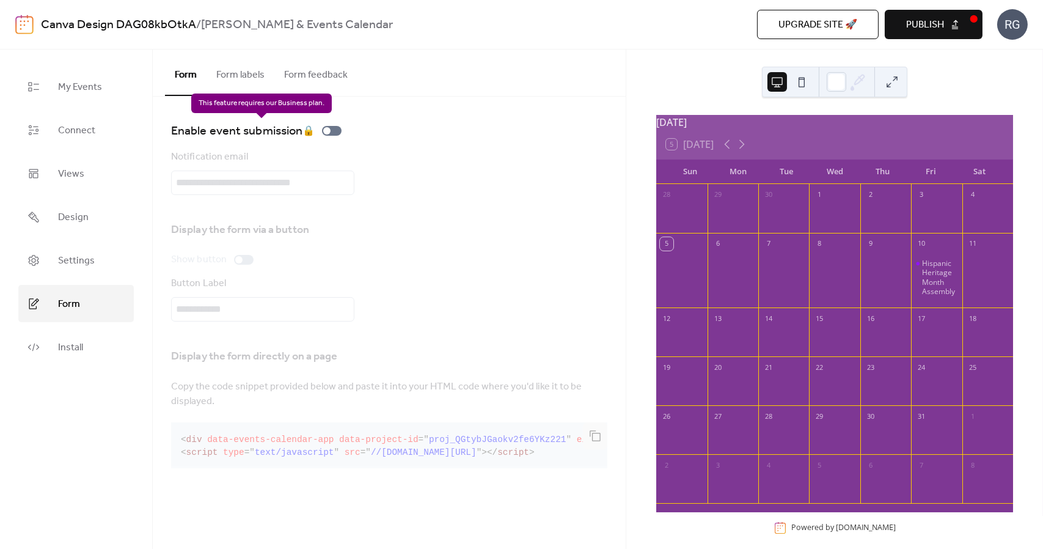
click at [337, 131] on div "Enable event submission 🔒" at bounding box center [258, 131] width 175 height 20
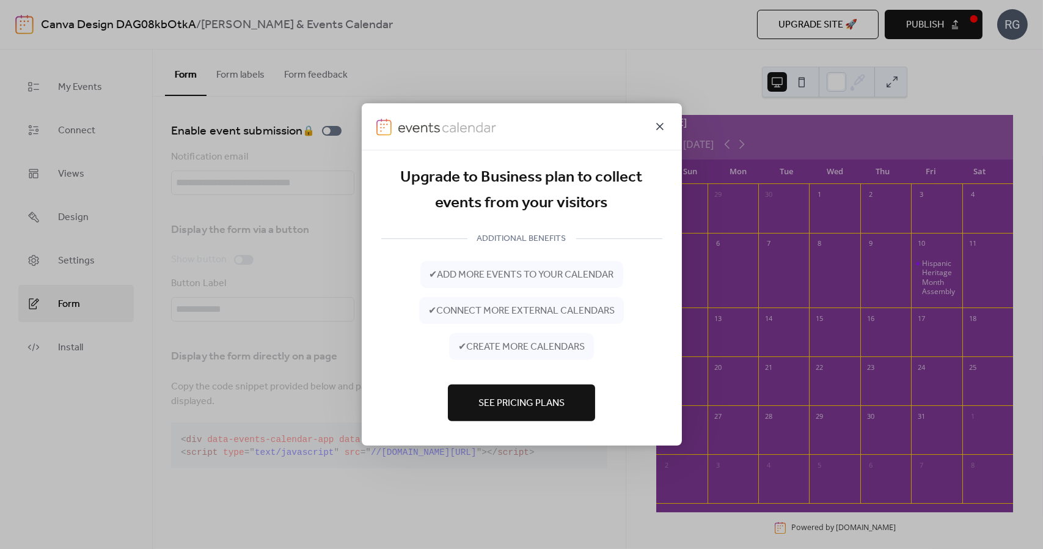
click at [655, 130] on icon at bounding box center [660, 126] width 15 height 15
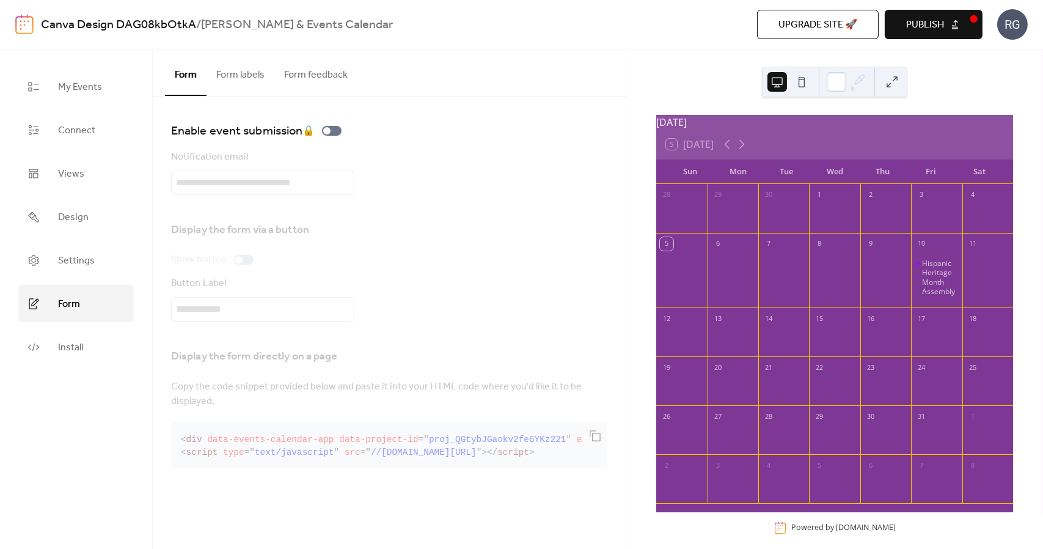
click at [897, 83] on button at bounding box center [893, 82] width 20 height 20
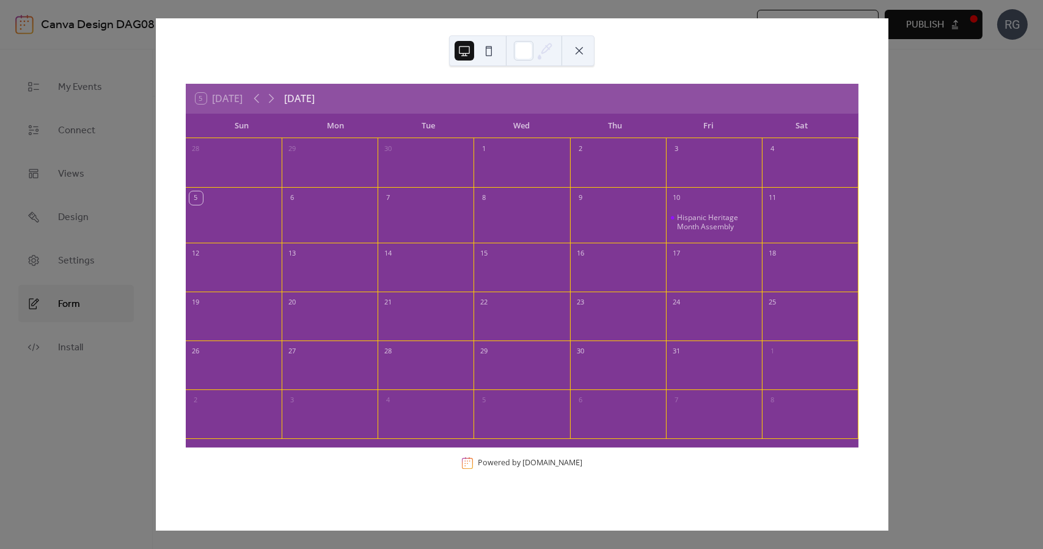
click at [581, 45] on button at bounding box center [580, 51] width 20 height 20
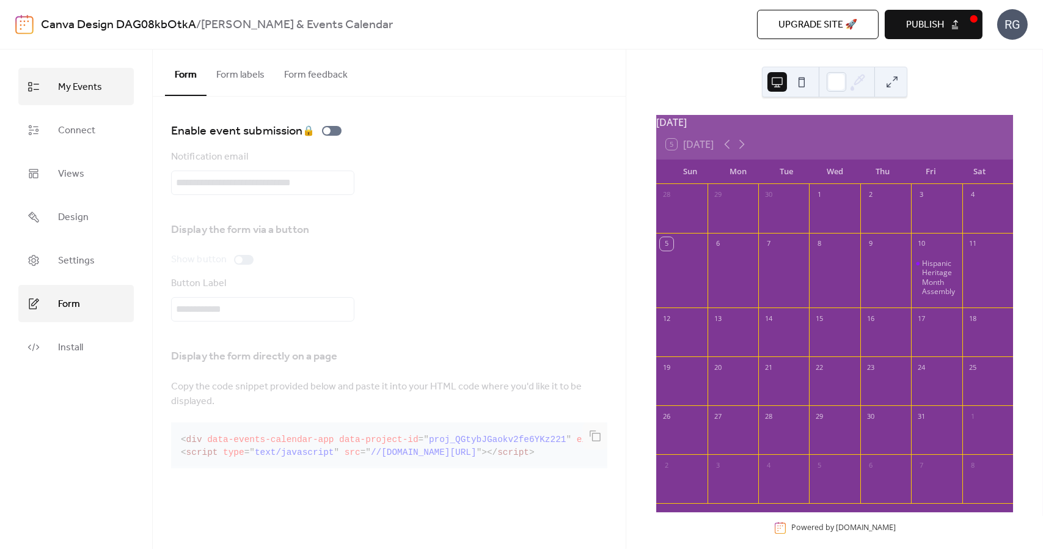
click at [87, 88] on span "My Events" at bounding box center [80, 87] width 44 height 19
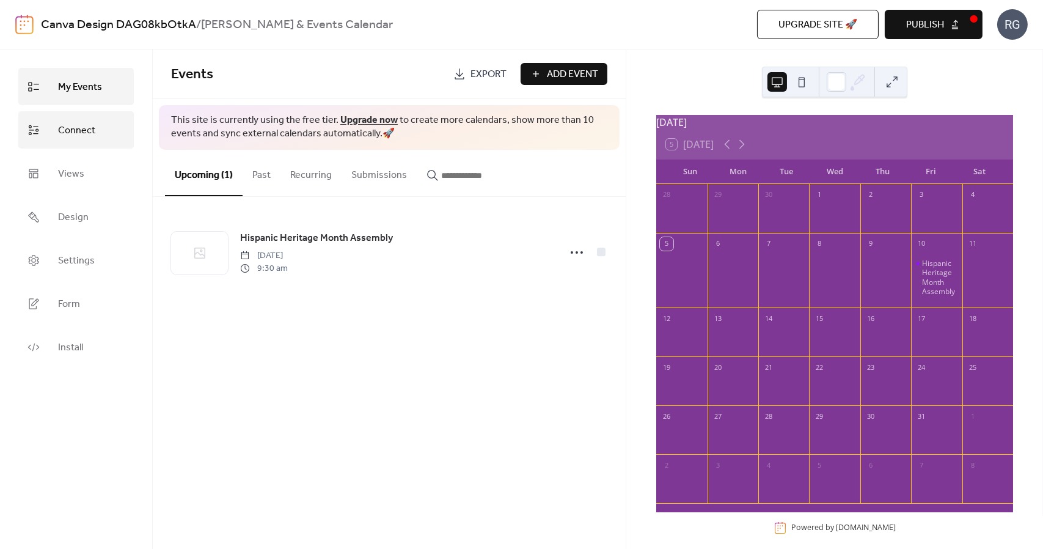
click at [108, 127] on link "Connect" at bounding box center [76, 129] width 116 height 37
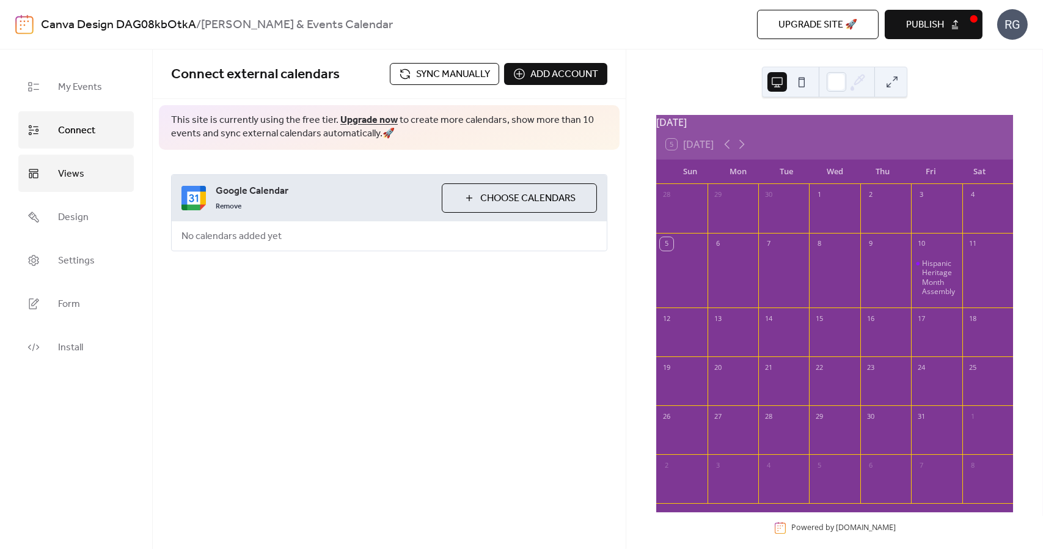
click at [86, 164] on link "Views" at bounding box center [76, 173] width 116 height 37
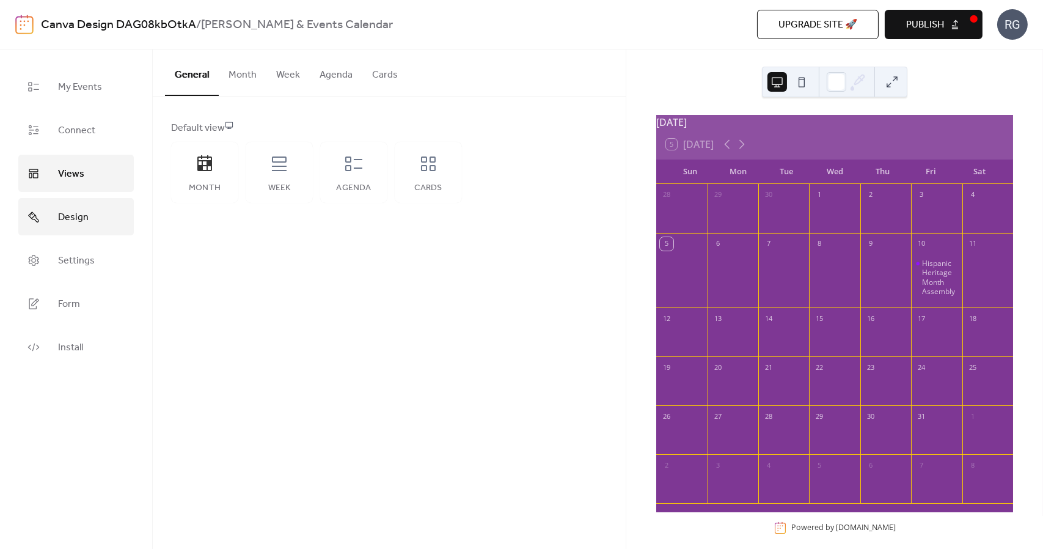
click at [79, 210] on span "Design" at bounding box center [73, 217] width 31 height 19
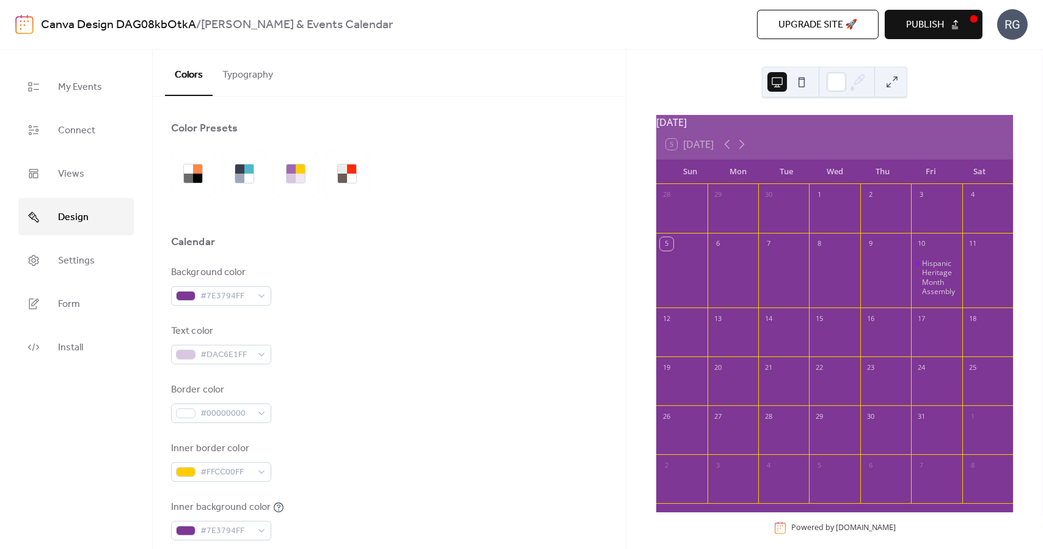
click at [252, 70] on button "Typography" at bounding box center [248, 72] width 70 height 45
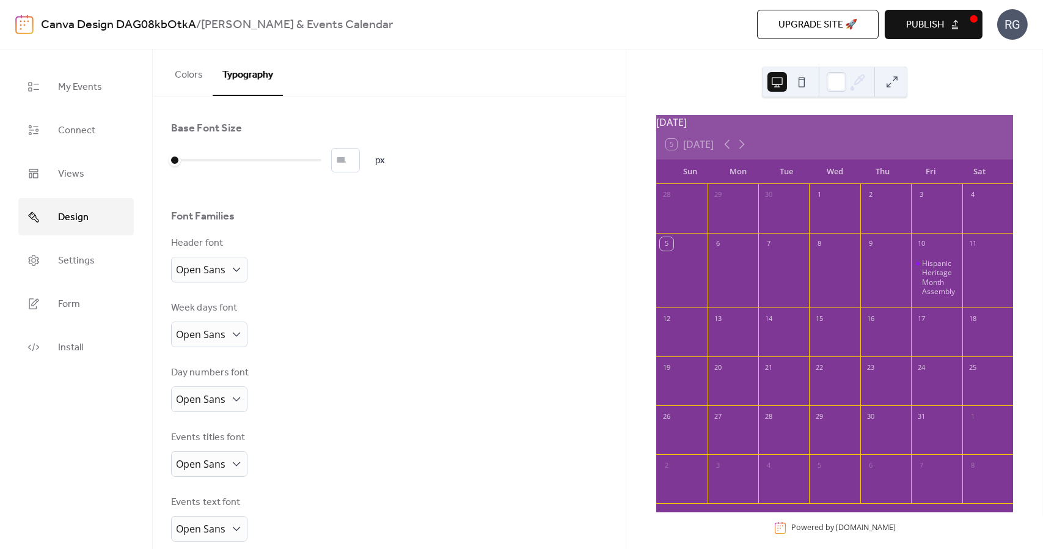
click at [183, 78] on button "Colors" at bounding box center [189, 72] width 48 height 45
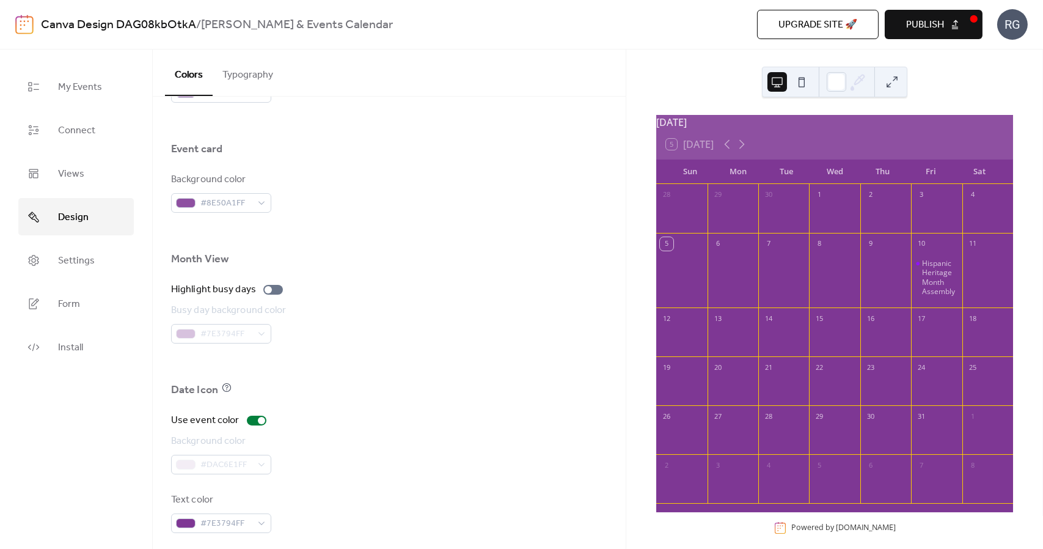
scroll to position [732, 0]
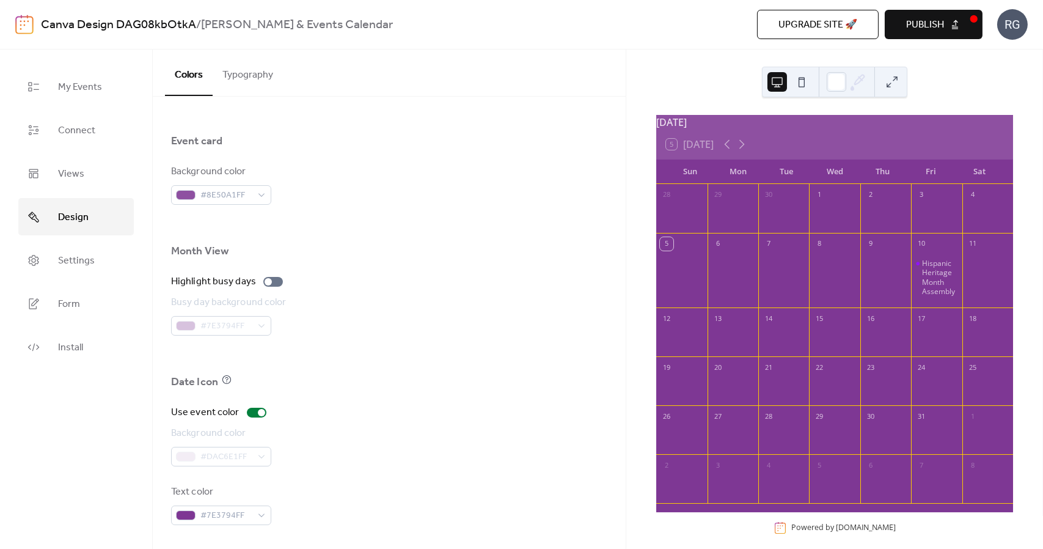
click at [266, 79] on button "Typography" at bounding box center [248, 72] width 70 height 45
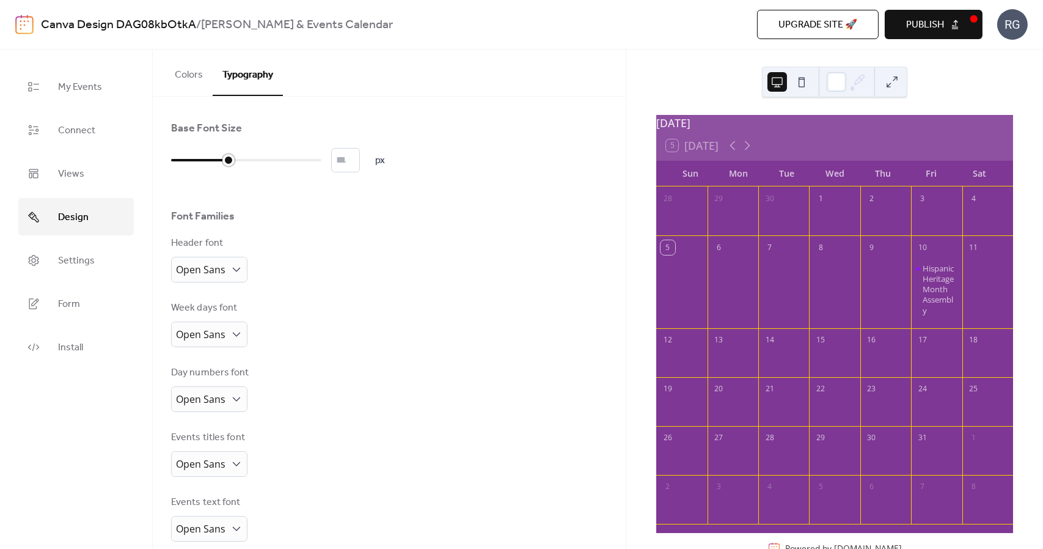
type input "*"
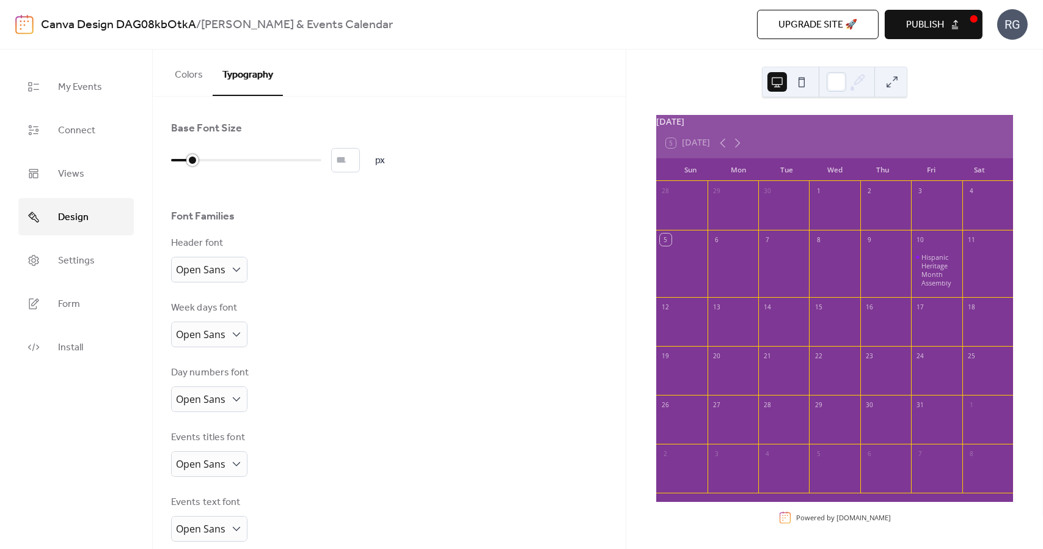
drag, startPoint x: 177, startPoint y: 158, endPoint x: 183, endPoint y: 167, distance: 10.7
click at [183, 167] on div at bounding box center [181, 160] width 21 height 20
click at [806, 83] on button at bounding box center [802, 82] width 20 height 20
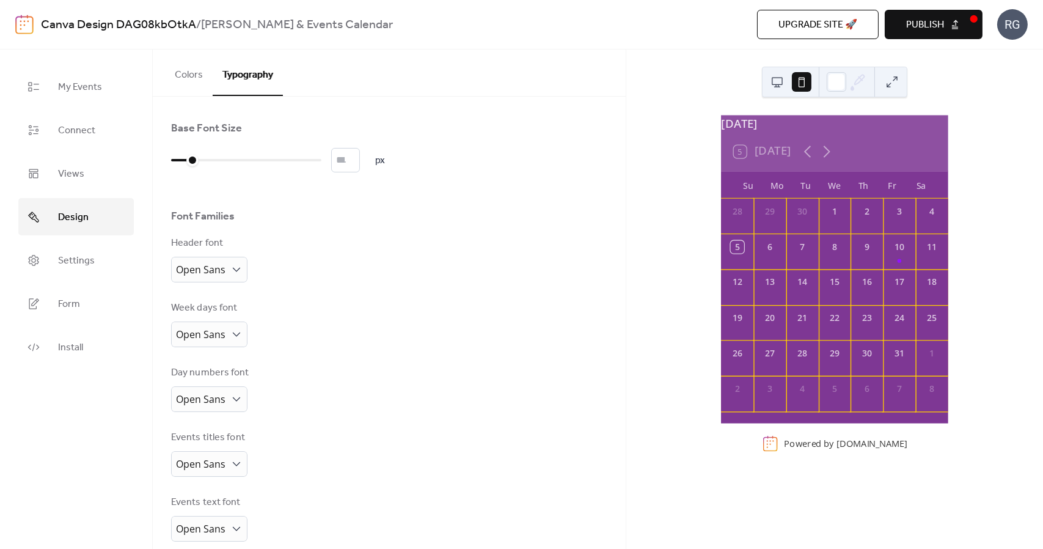
click at [778, 84] on button at bounding box center [778, 82] width 20 height 20
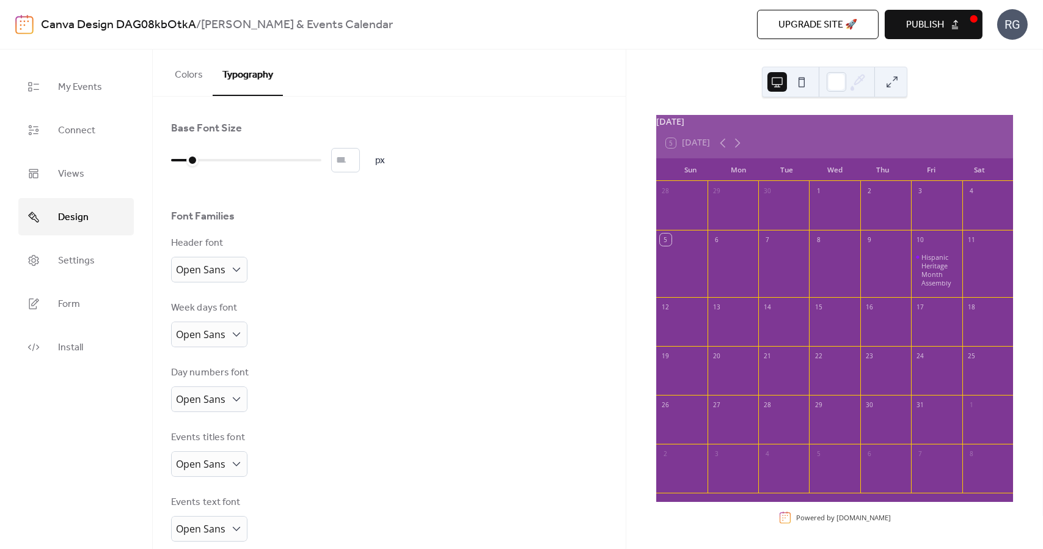
click at [894, 83] on button at bounding box center [893, 82] width 20 height 20
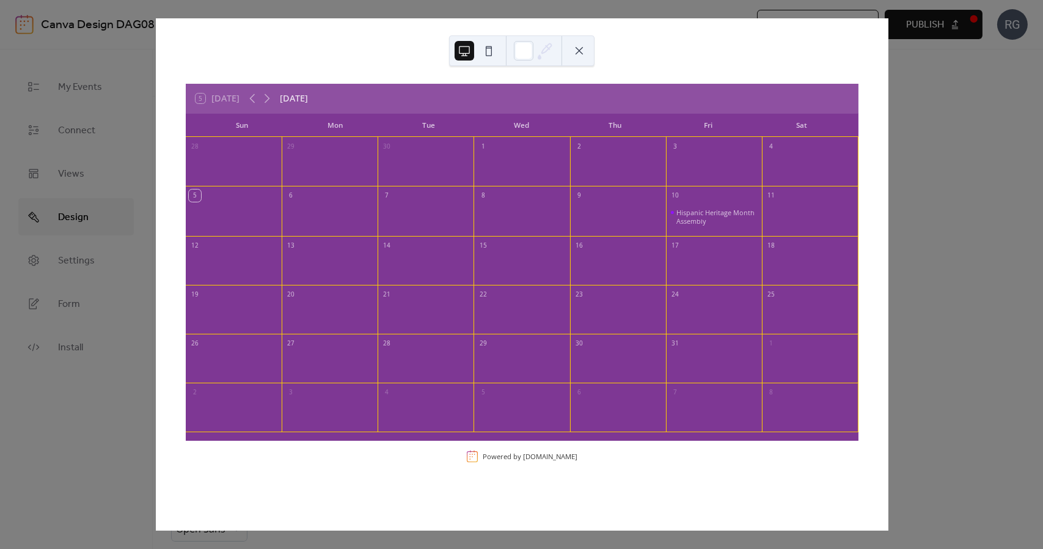
click at [582, 51] on button at bounding box center [580, 51] width 20 height 20
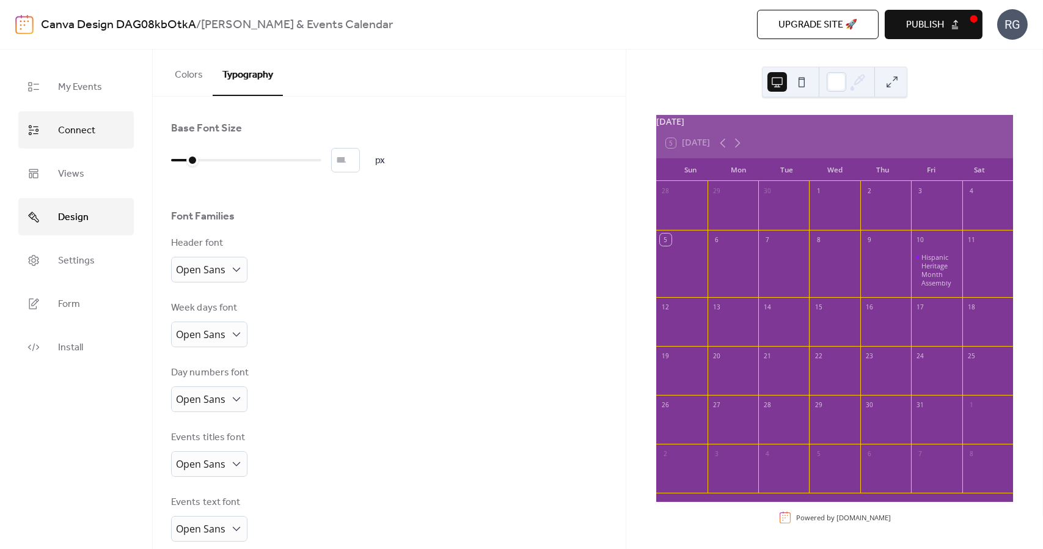
click at [79, 128] on span "Connect" at bounding box center [76, 130] width 37 height 19
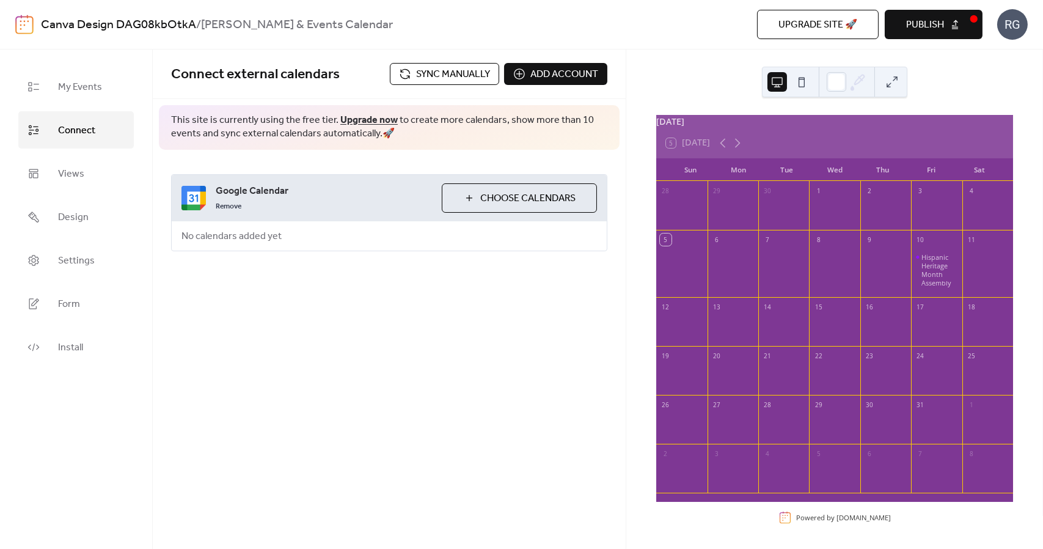
drag, startPoint x: 323, startPoint y: 195, endPoint x: 261, endPoint y: 264, distance: 92.6
click at [261, 264] on div "Google Calendar Remove Choose Calendars No calendars added yet" at bounding box center [389, 213] width 473 height 126
click at [88, 90] on span "My Events" at bounding box center [80, 87] width 44 height 19
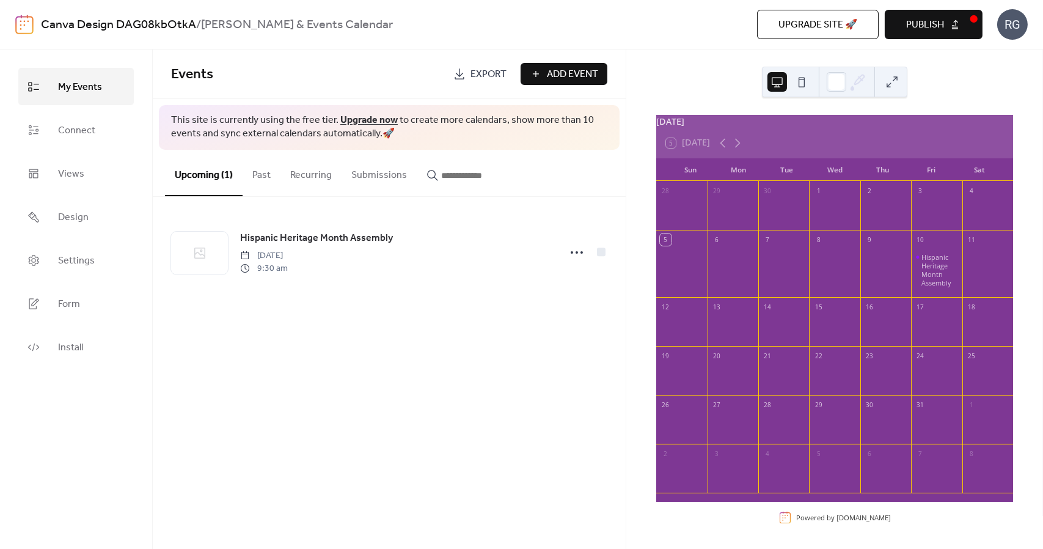
click at [480, 73] on span "Export" at bounding box center [489, 74] width 36 height 15
drag, startPoint x: 526, startPoint y: 6, endPoint x: 961, endPoint y: 65, distance: 438.6
drag, startPoint x: 965, startPoint y: 69, endPoint x: 958, endPoint y: 35, distance: 35.0
click at [958, 35] on button "Publish" at bounding box center [934, 24] width 98 height 29
click at [974, 85] on div "[DATE] 5 [DATE] Sun Mon Tue Wed Thu Fri Sat 28 29 30 1 2 3 4 5 6 7 8 9 10 Hispa…" at bounding box center [834, 299] width 417 height 499
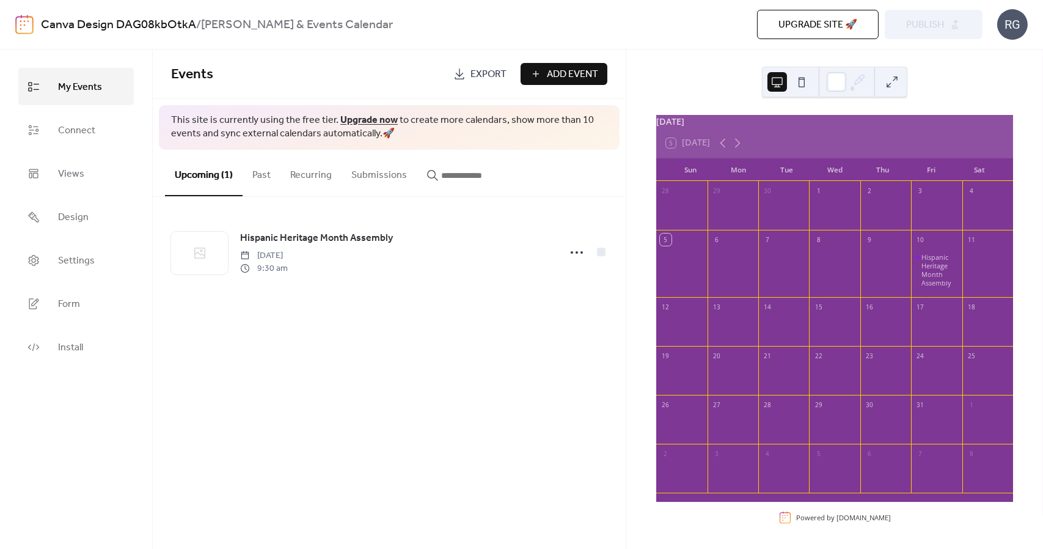
click at [510, 344] on div "Events Export Add Event This site is currently using the free tier. Upgrade now…" at bounding box center [389, 299] width 473 height 499
click at [958, 70] on div "[DATE] 5 [DATE] Sun Mon Tue Wed Thu Fri Sat 28 29 30 1 2 3 4 5 6 7 8 9 10 Hispa…" at bounding box center [834, 299] width 417 height 499
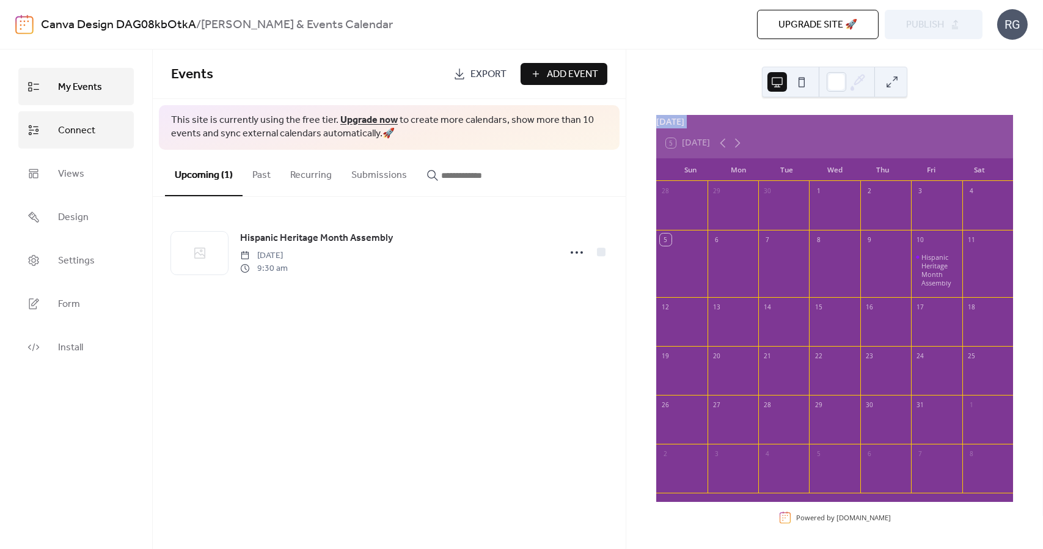
click at [83, 125] on span "Connect" at bounding box center [76, 130] width 37 height 19
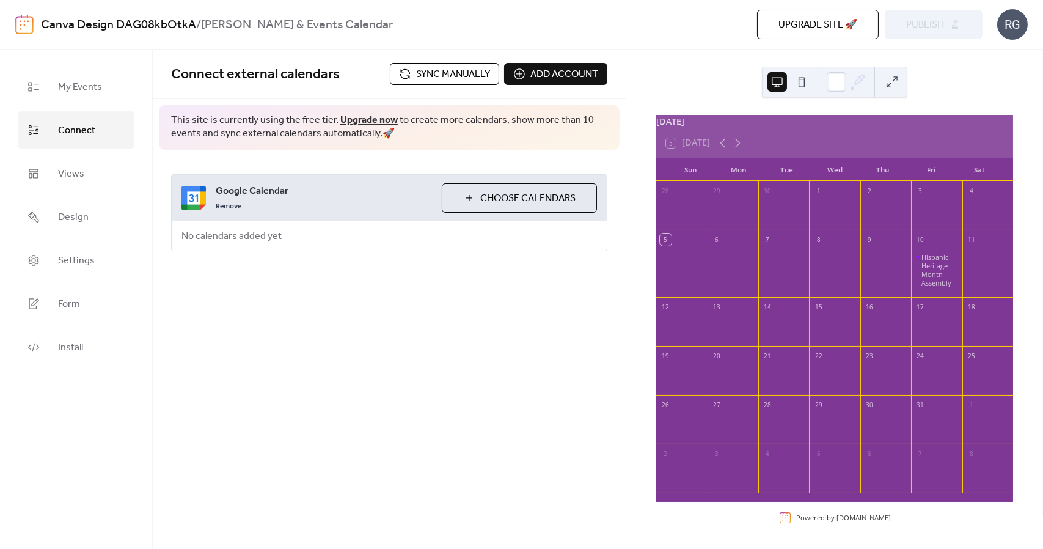
click at [1010, 28] on div "RG" at bounding box center [1012, 24] width 31 height 31
click at [909, 72] on div "[DATE] 5 [DATE] Sun Mon Tue Wed Thu Fri Sat 28 29 30 1 2 3 4 5 6 7 8 9 10 Hispa…" at bounding box center [834, 299] width 417 height 499
click at [58, 230] on link "Design" at bounding box center [76, 216] width 116 height 37
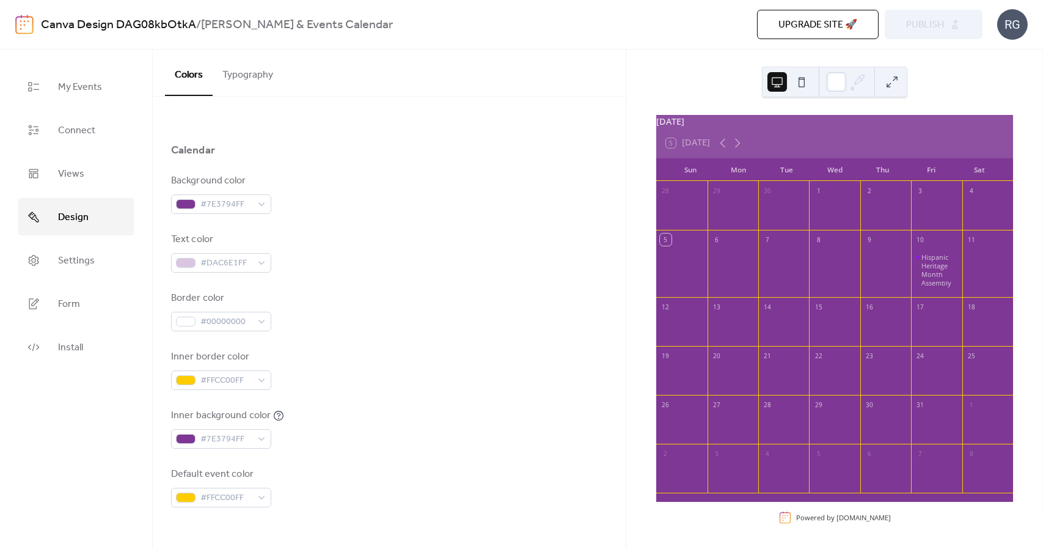
scroll to position [74, 0]
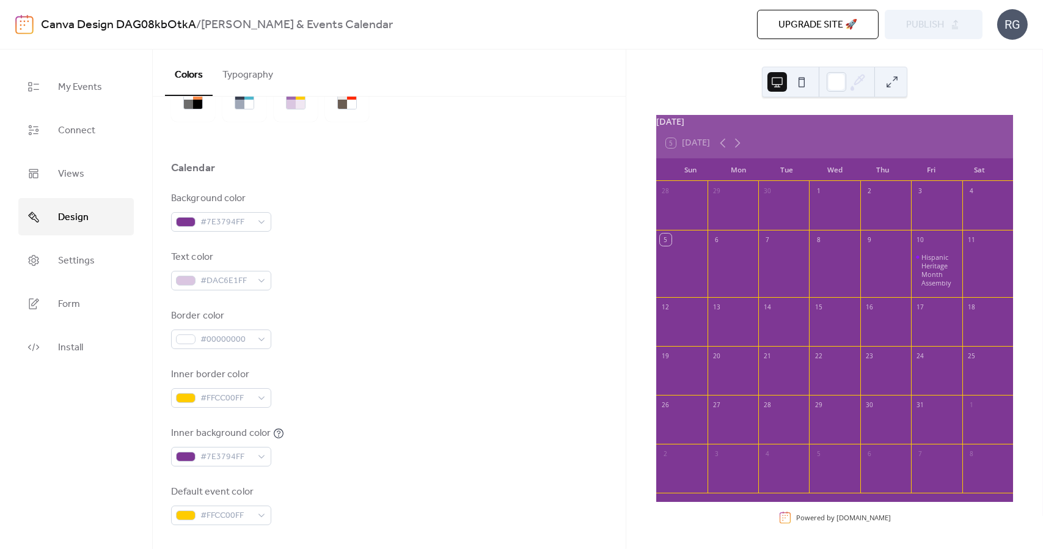
click at [830, 144] on div "5 [DATE]" at bounding box center [834, 142] width 357 height 29
click at [859, 89] on icon at bounding box center [858, 82] width 18 height 18
drag, startPoint x: 891, startPoint y: 89, endPoint x: 944, endPoint y: 81, distance: 53.1
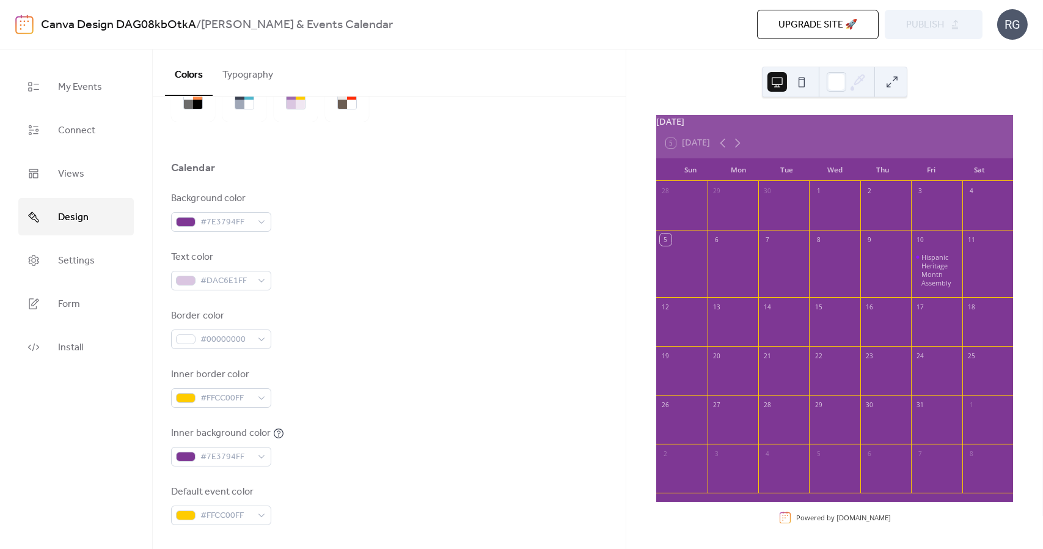
drag, startPoint x: 944, startPoint y: 81, endPoint x: 899, endPoint y: 75, distance: 45.1
click at [899, 75] on button at bounding box center [893, 82] width 20 height 20
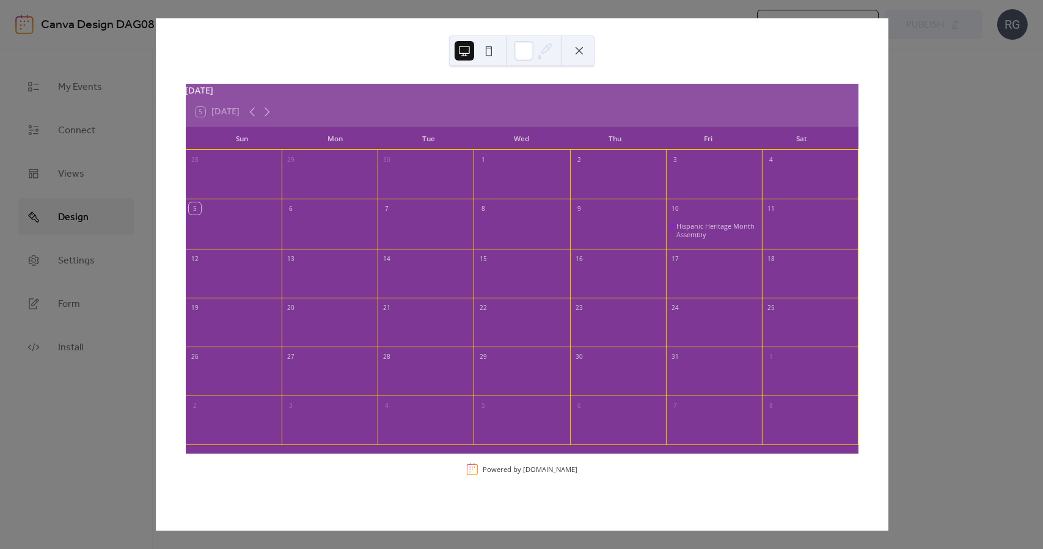
click at [889, 75] on div "[DATE] 5 [DATE] Sun Mon Tue Wed Thu Fri Sat 28 29 30 1 2 3 4 5 6 7 8 9 10 Hispa…" at bounding box center [521, 274] width 733 height 512
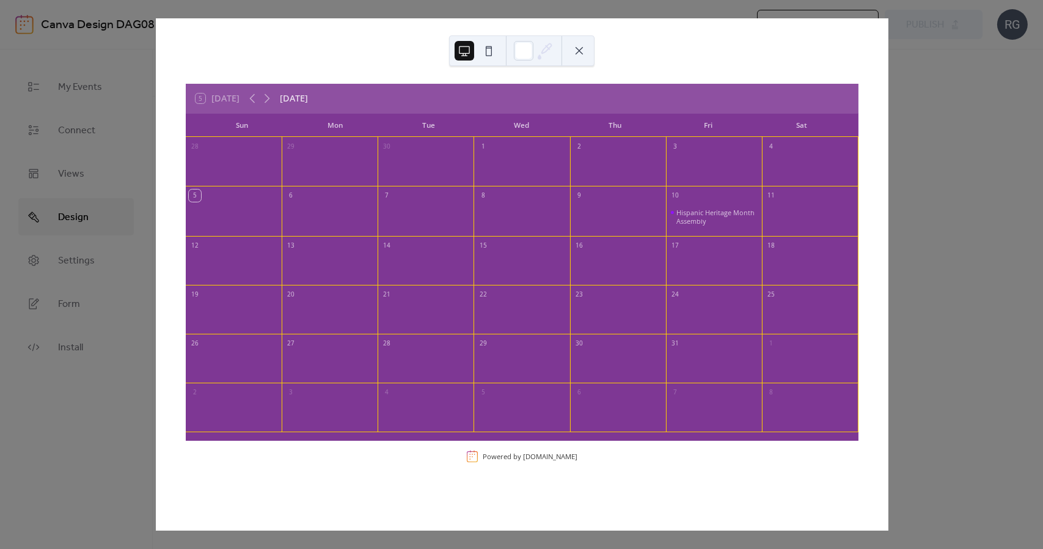
click at [556, 96] on div "5 [DATE] [DATE]" at bounding box center [522, 98] width 673 height 29
click at [357, 92] on div "5 [DATE] [DATE]" at bounding box center [522, 98] width 673 height 29
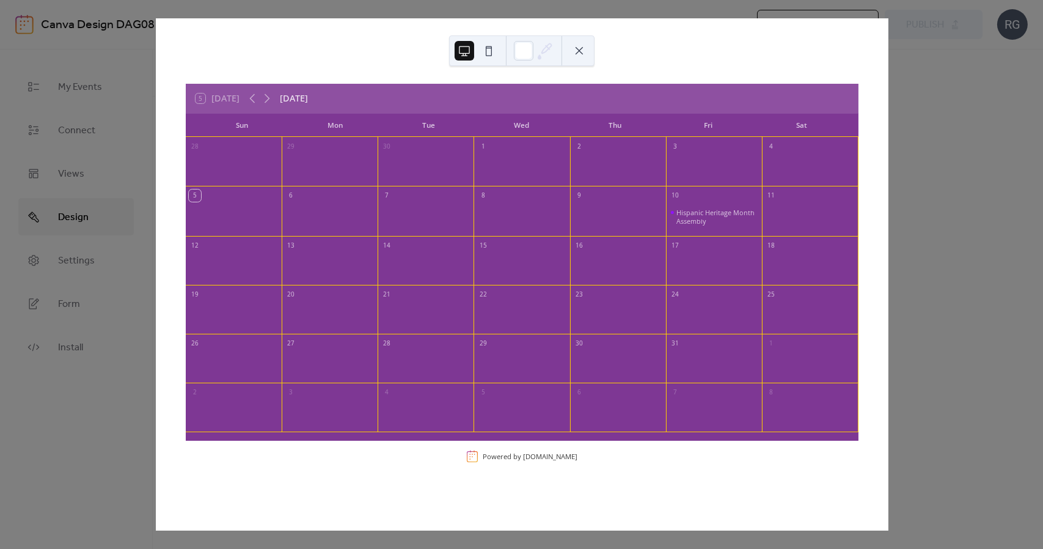
click at [526, 61] on div at bounding box center [534, 50] width 40 height 29
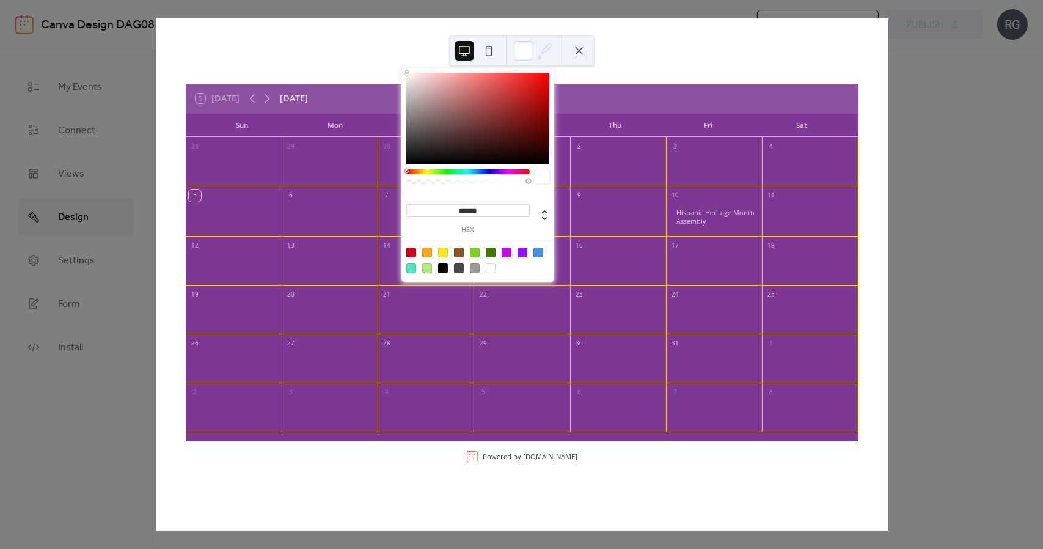
click at [483, 53] on button at bounding box center [489, 51] width 20 height 20
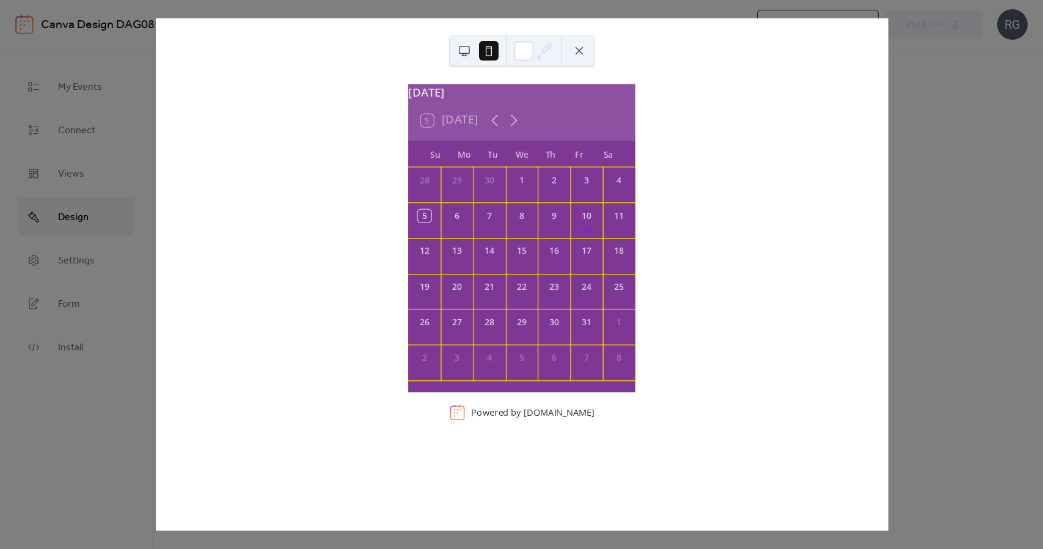
click at [457, 57] on button at bounding box center [465, 51] width 20 height 20
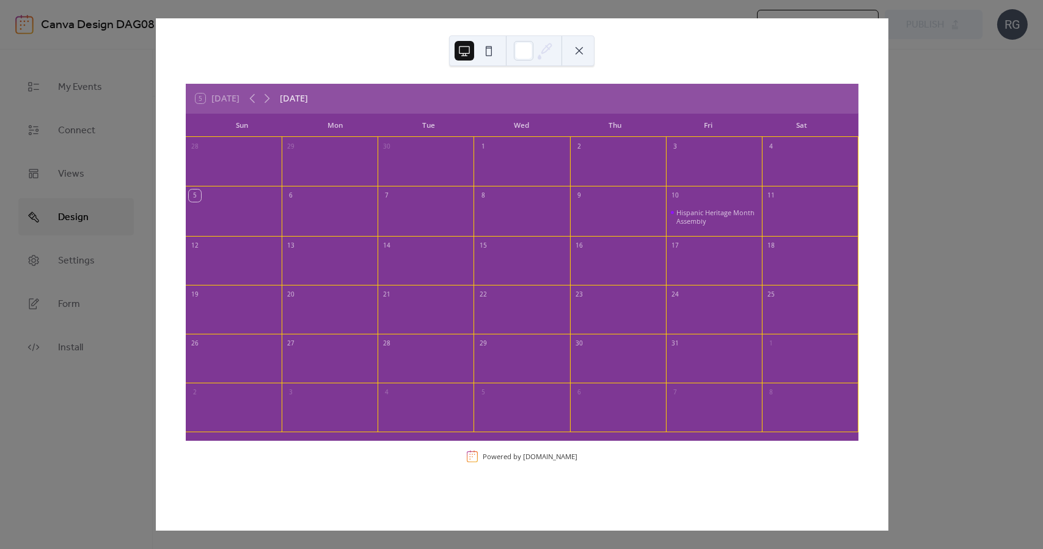
click at [576, 48] on button at bounding box center [580, 51] width 20 height 20
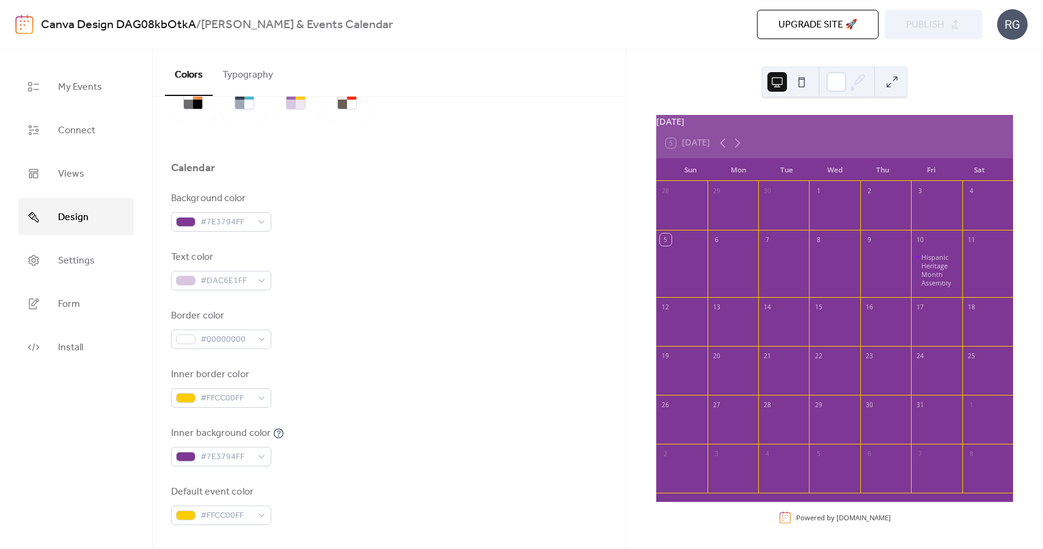
click at [796, 143] on div "5 [DATE]" at bounding box center [834, 142] width 357 height 29
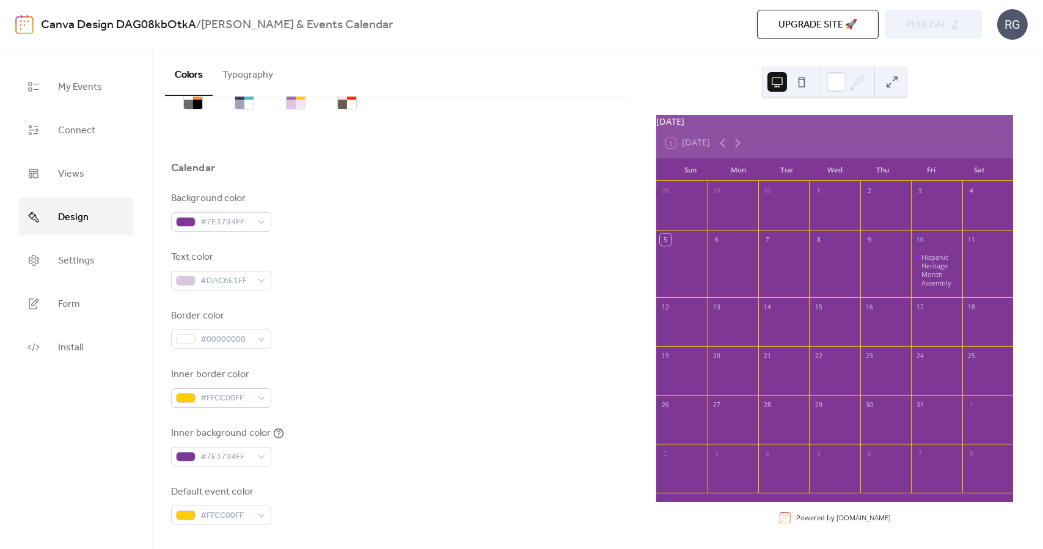
click at [743, 128] on div "[DATE]" at bounding box center [834, 121] width 357 height 13
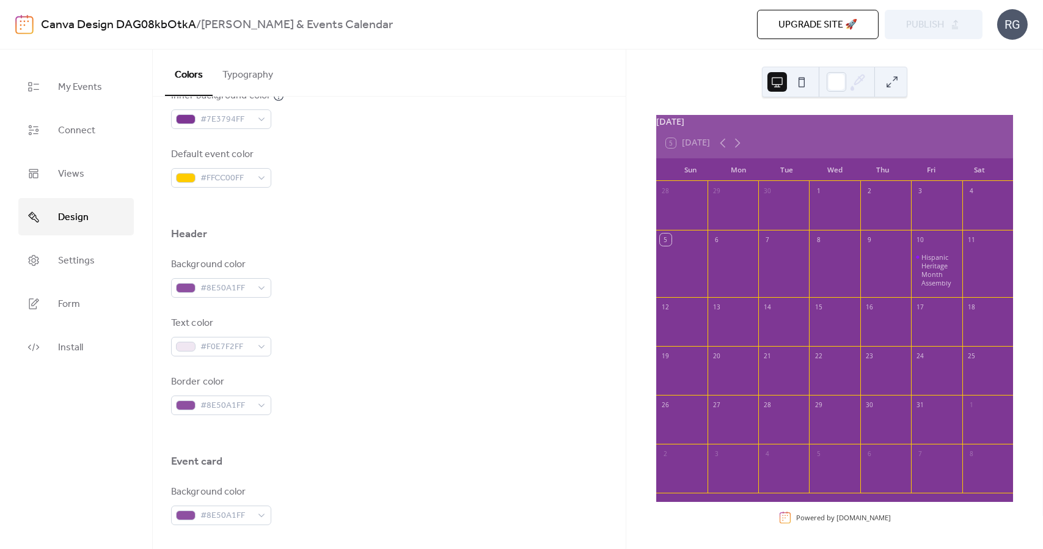
scroll to position [405, 0]
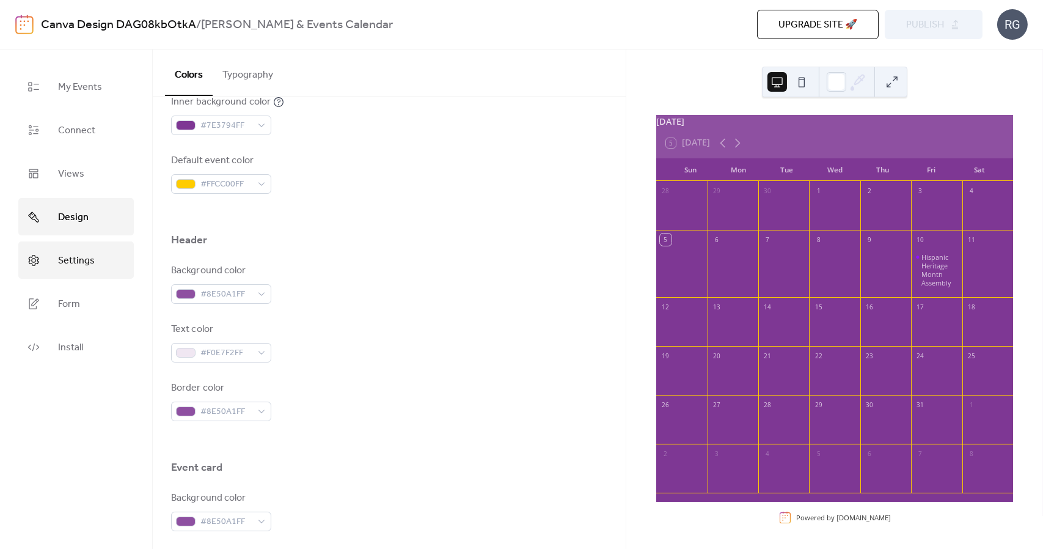
click at [85, 254] on span "Settings" at bounding box center [76, 260] width 37 height 19
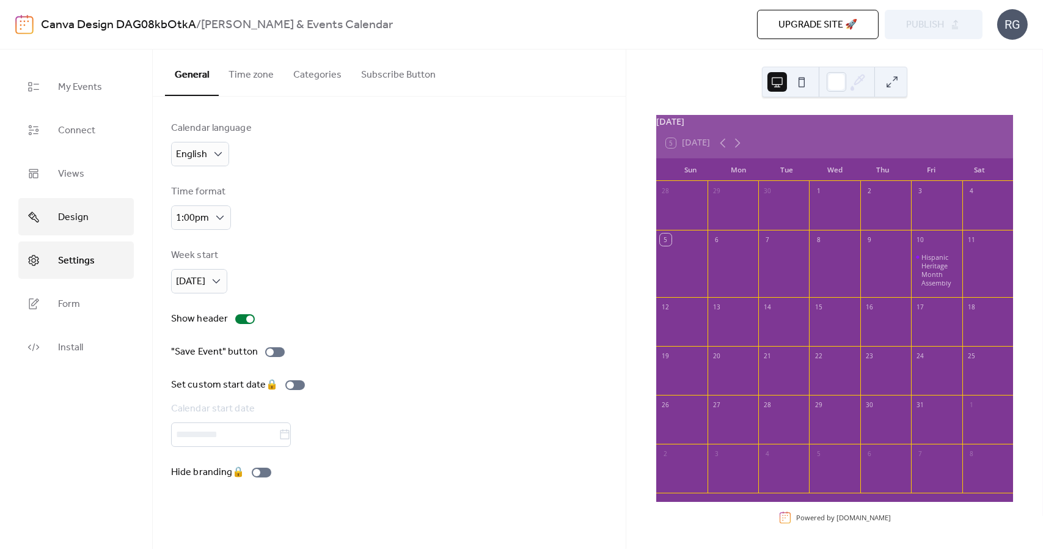
click at [65, 210] on span "Design" at bounding box center [73, 217] width 31 height 19
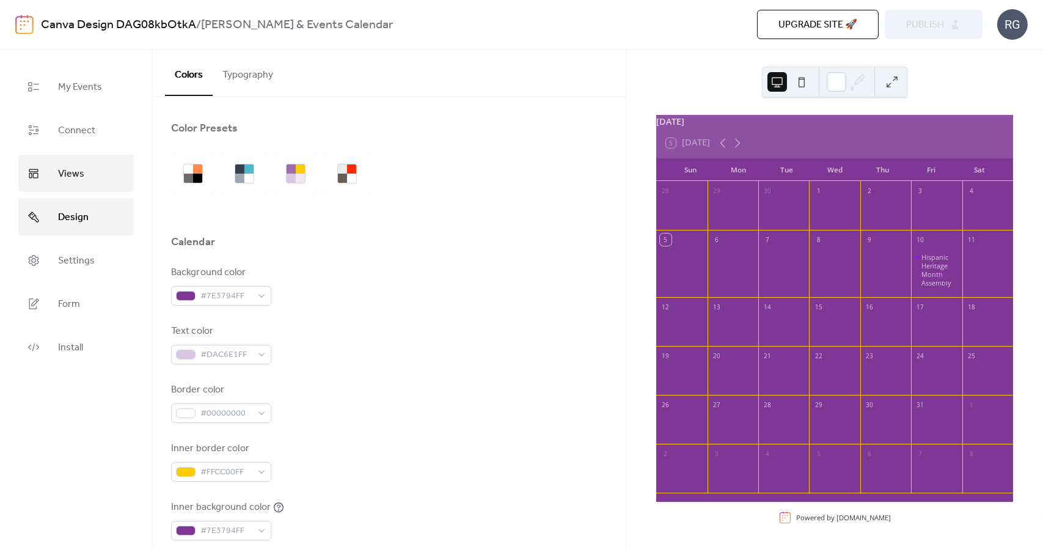
click at [76, 164] on span "Views" at bounding box center [71, 173] width 26 height 19
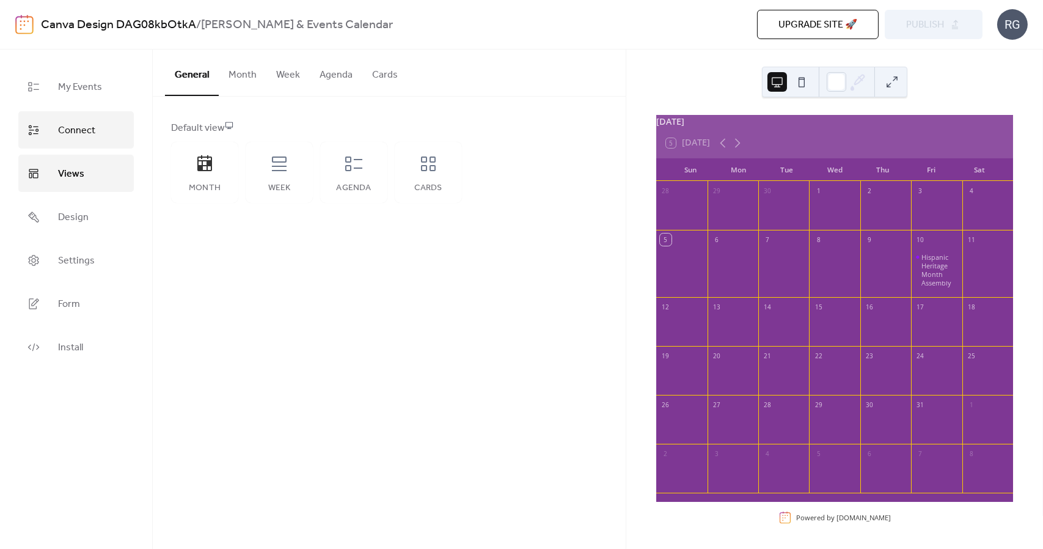
click at [84, 137] on span "Connect" at bounding box center [76, 130] width 37 height 19
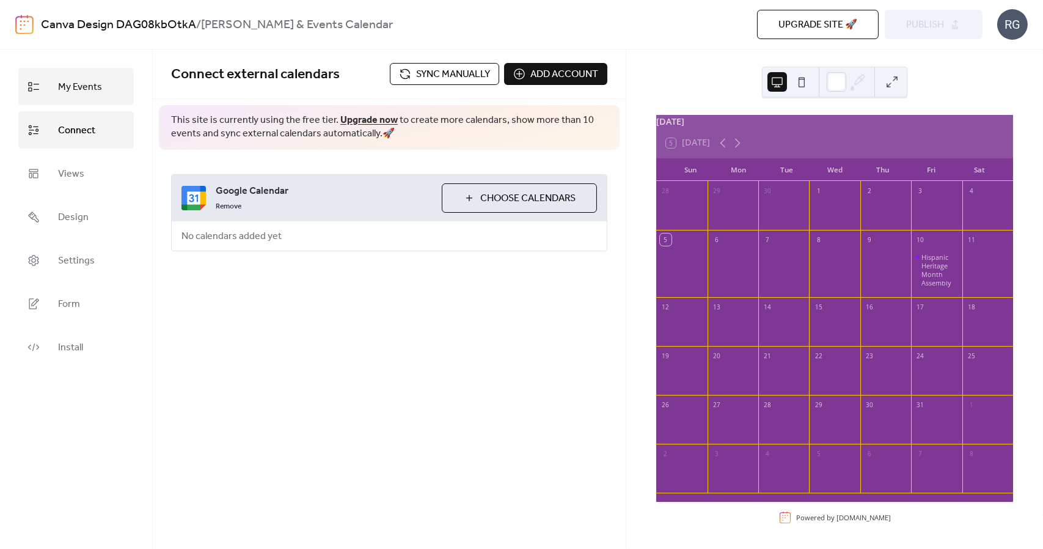
click at [87, 86] on span "My Events" at bounding box center [80, 87] width 44 height 19
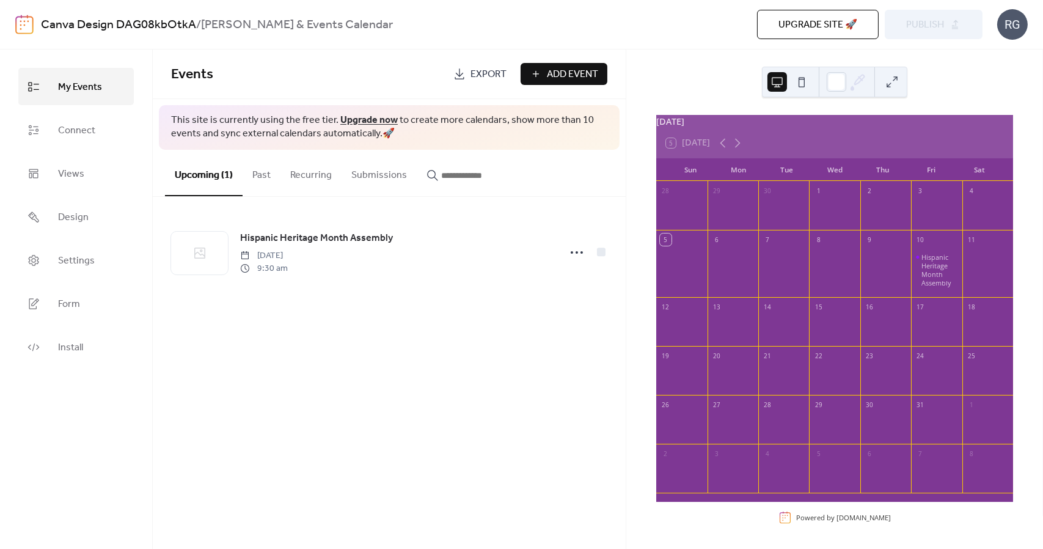
click at [812, 136] on div "5 [DATE]" at bounding box center [834, 142] width 357 height 29
click at [880, 128] on div "[DATE]" at bounding box center [834, 121] width 357 height 13
